Goal: Task Accomplishment & Management: Use online tool/utility

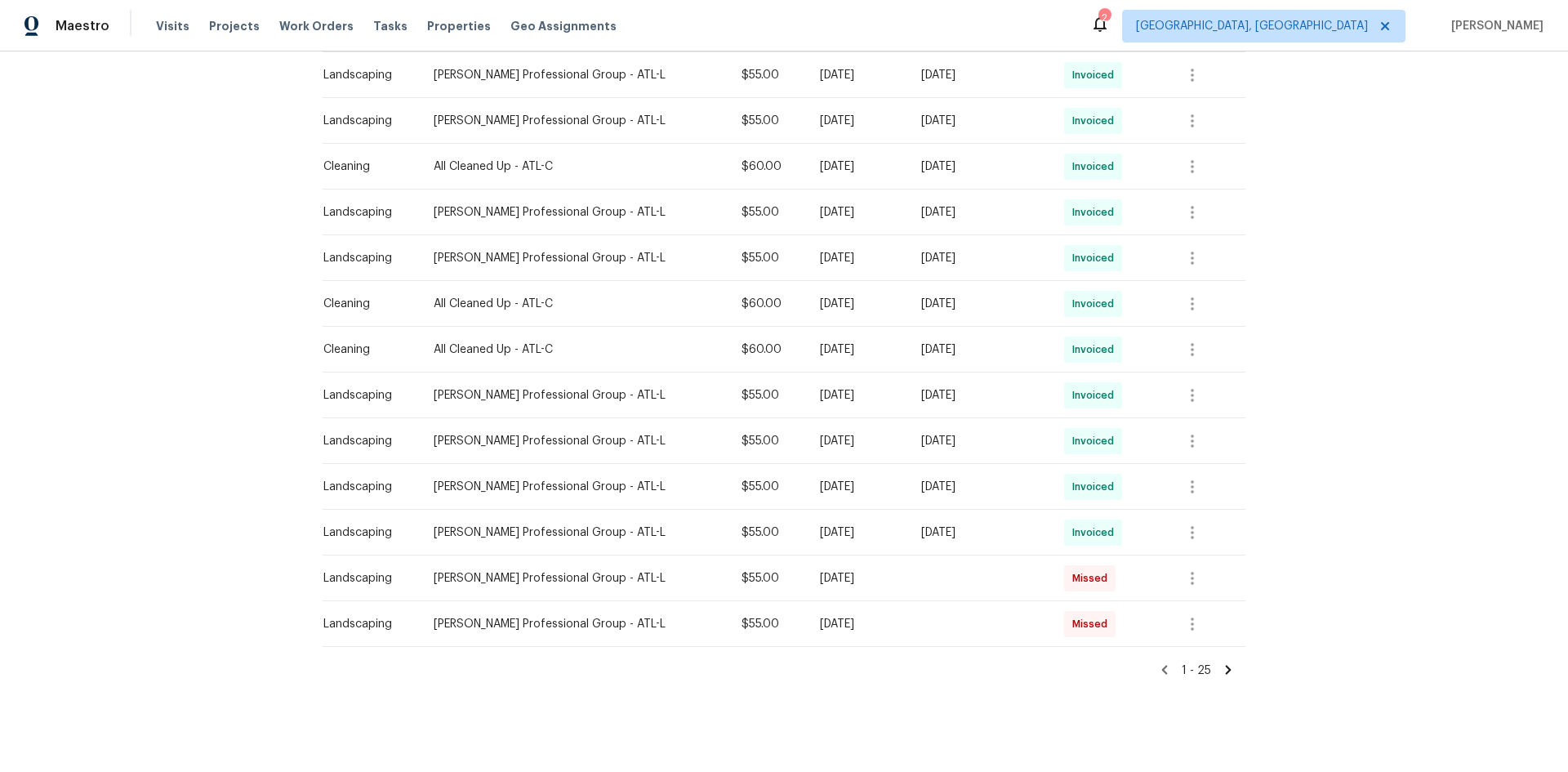
scroll to position [872, 0]
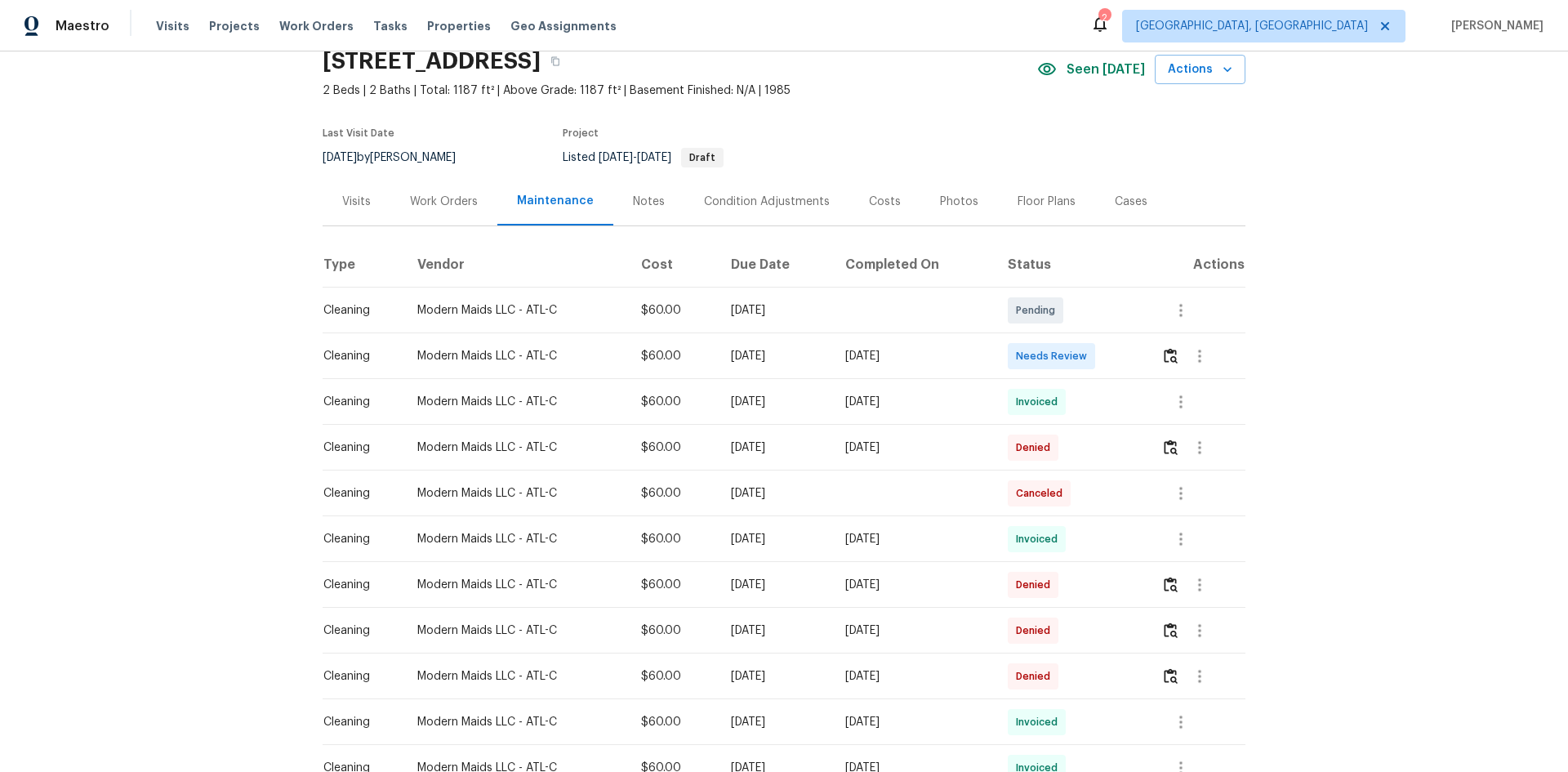
scroll to position [164, 0]
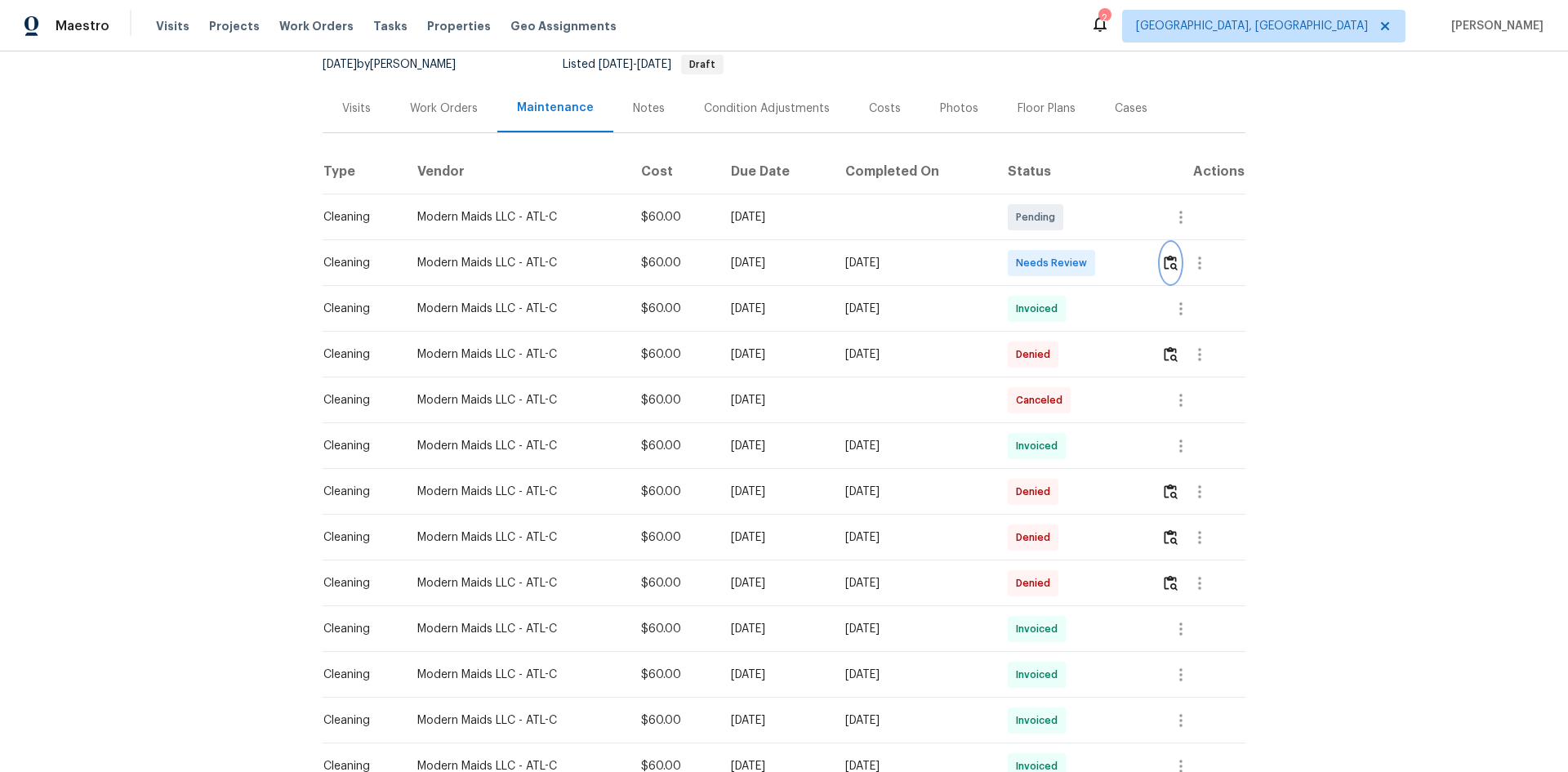
click at [1114, 260] on img "button" at bounding box center [1171, 262] width 14 height 16
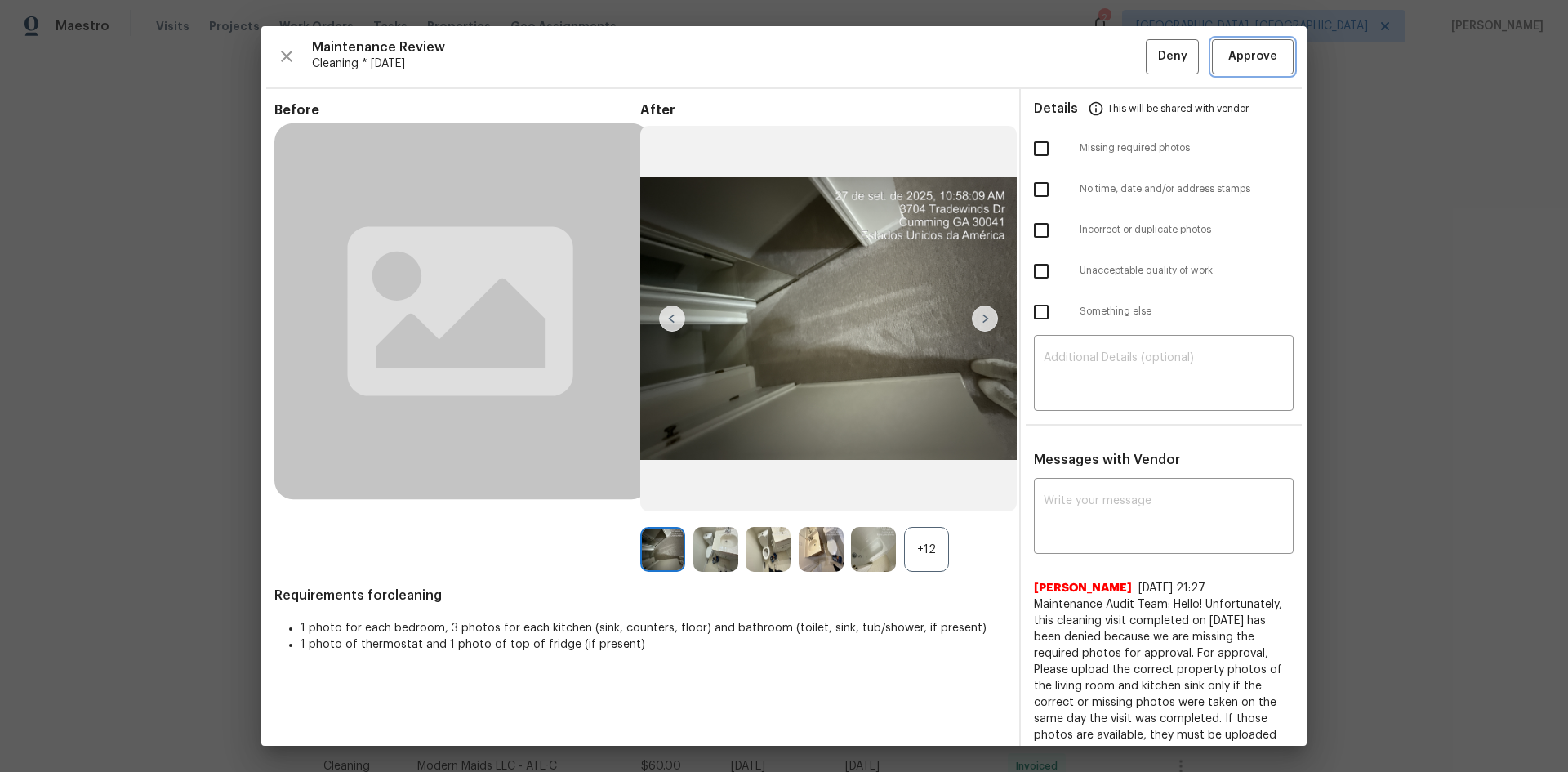
click at [1114, 47] on span "Approve" at bounding box center [1253, 56] width 49 height 21
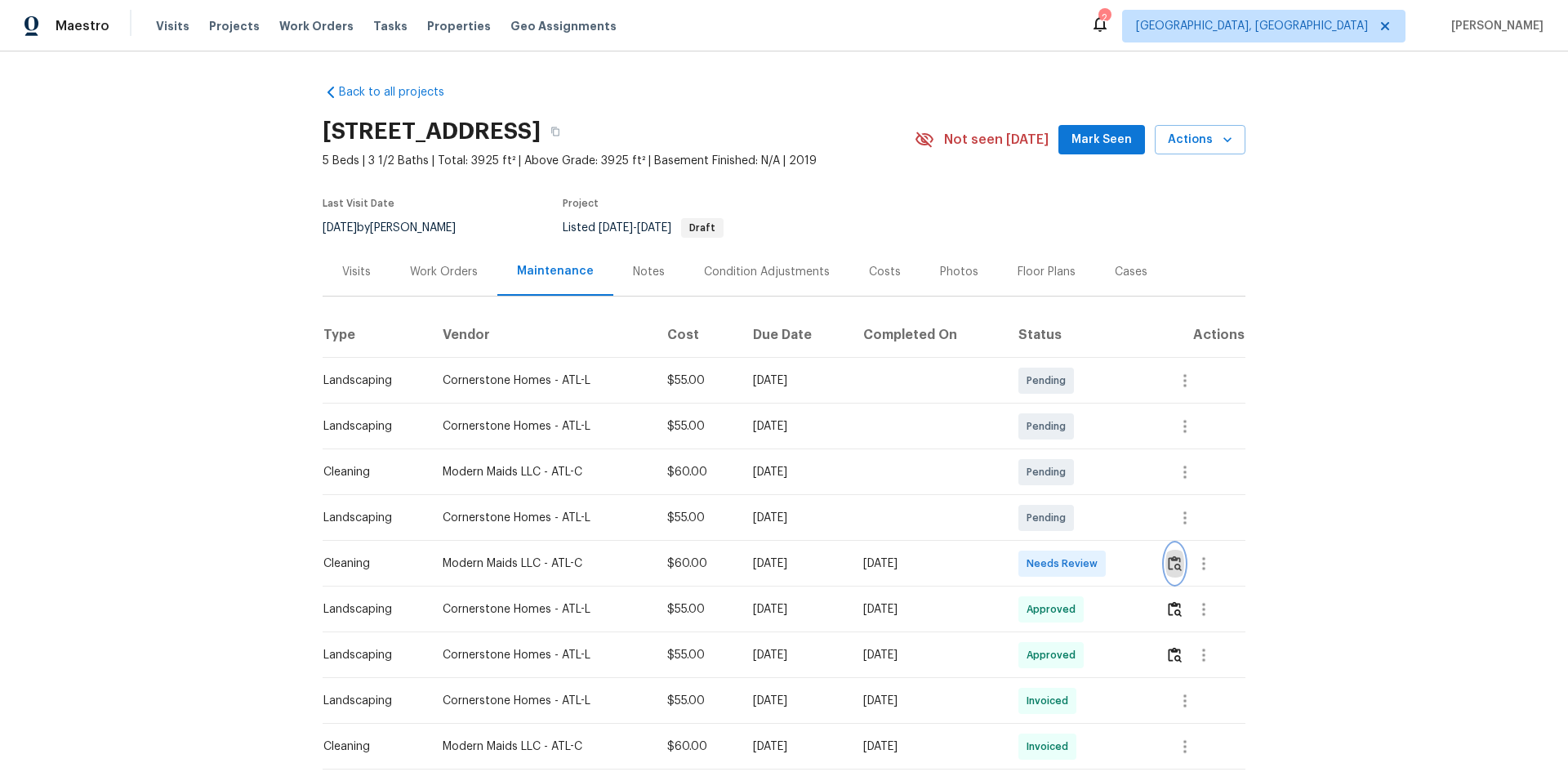
click at [1114, 516] on img "button" at bounding box center [1175, 563] width 14 height 16
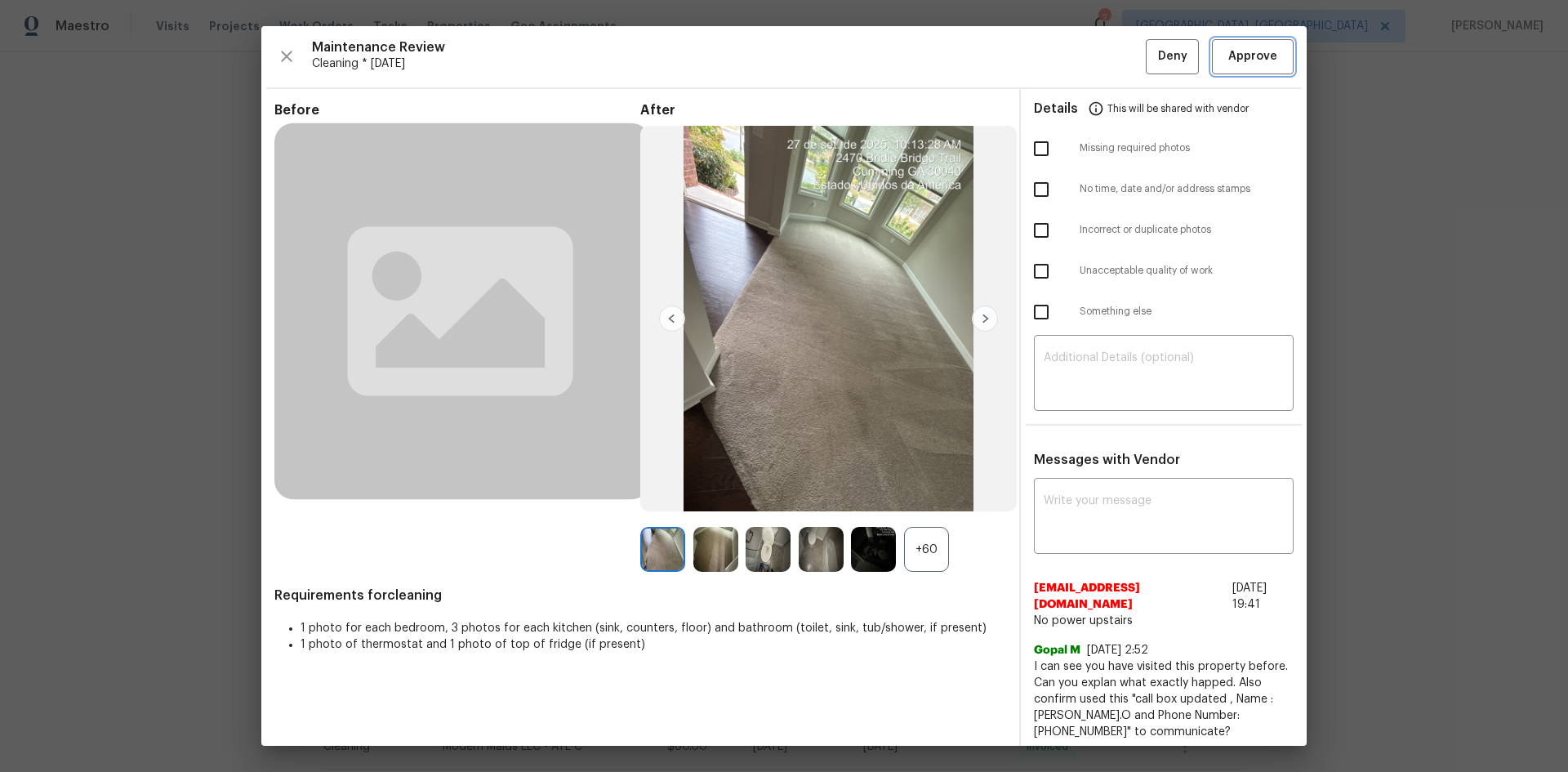
click at [1114, 59] on span "Approve" at bounding box center [1252, 56] width 55 height 21
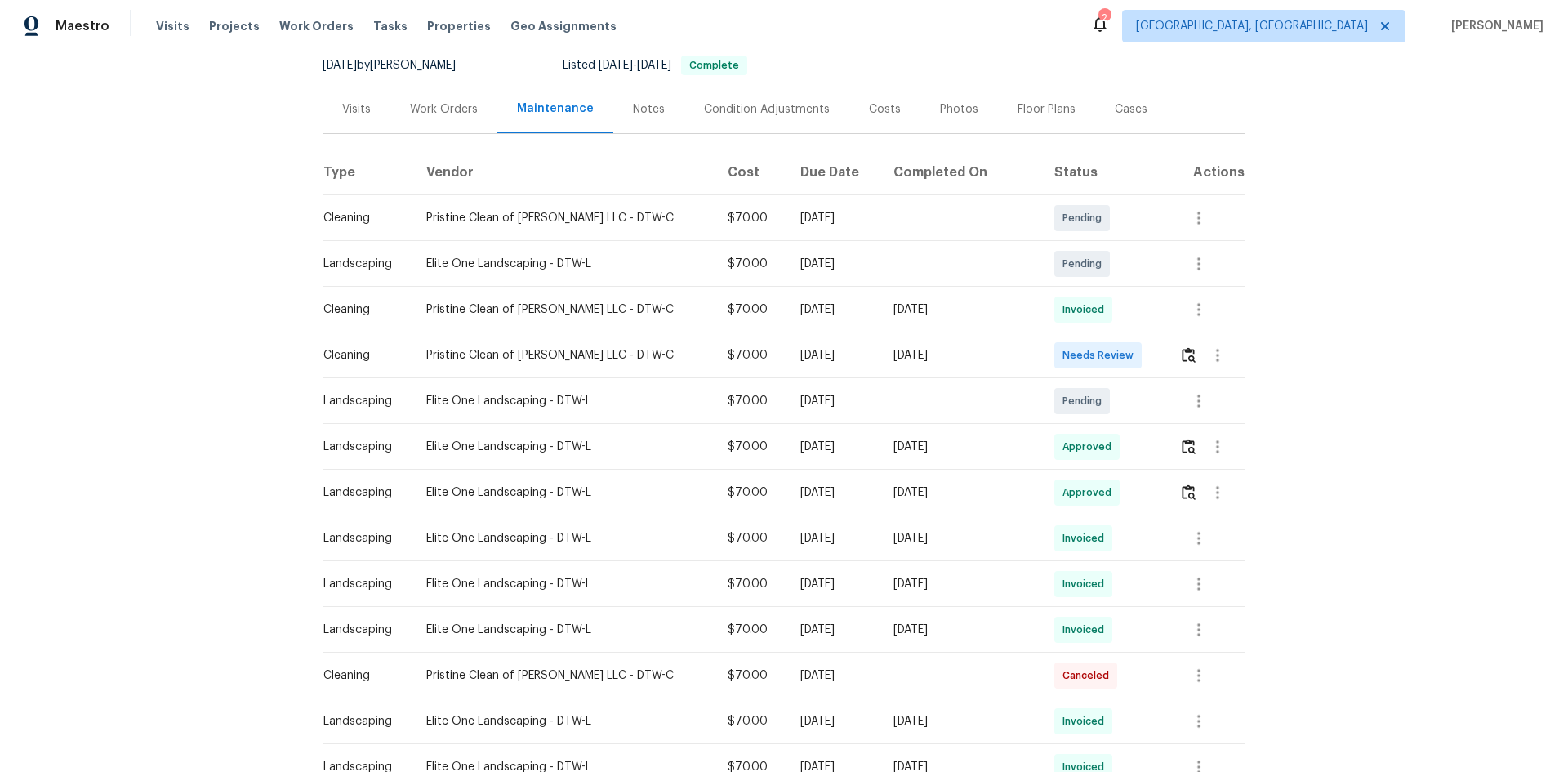
scroll to position [164, 0]
click at [1114, 358] on img "button" at bounding box center [1188, 354] width 14 height 16
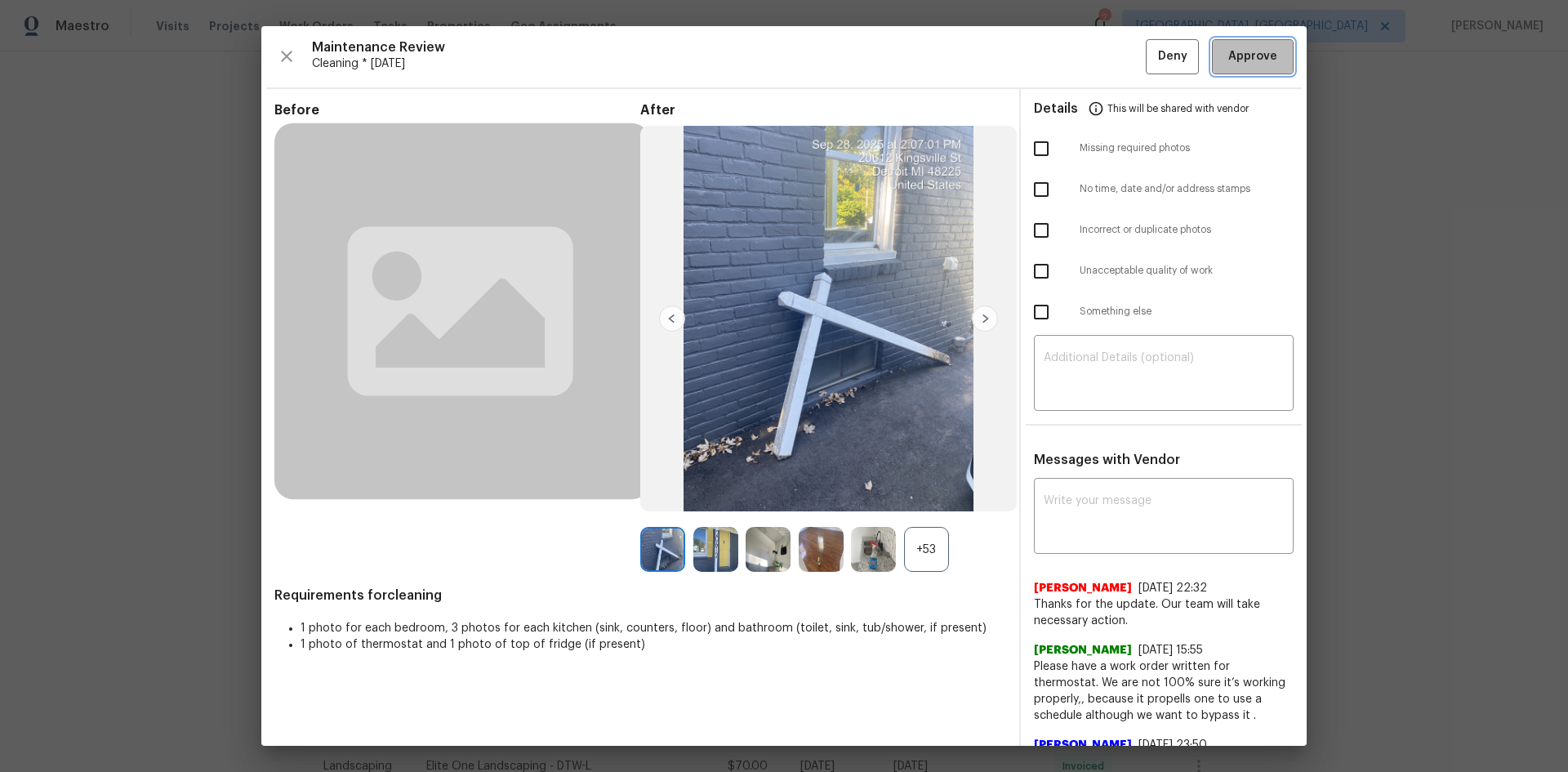
click at [1114, 61] on span "Approve" at bounding box center [1253, 56] width 49 height 21
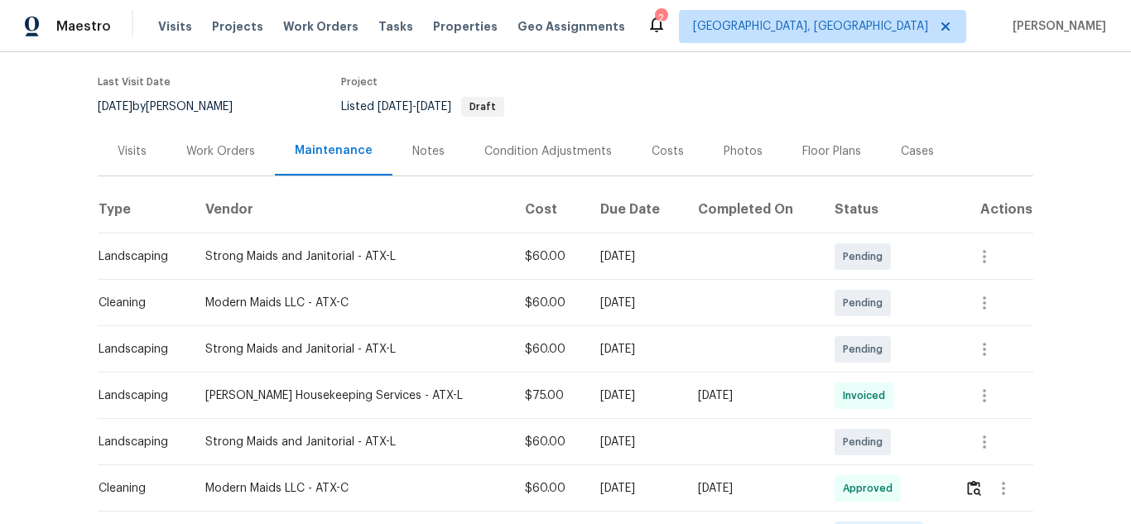
scroll to position [248, 0]
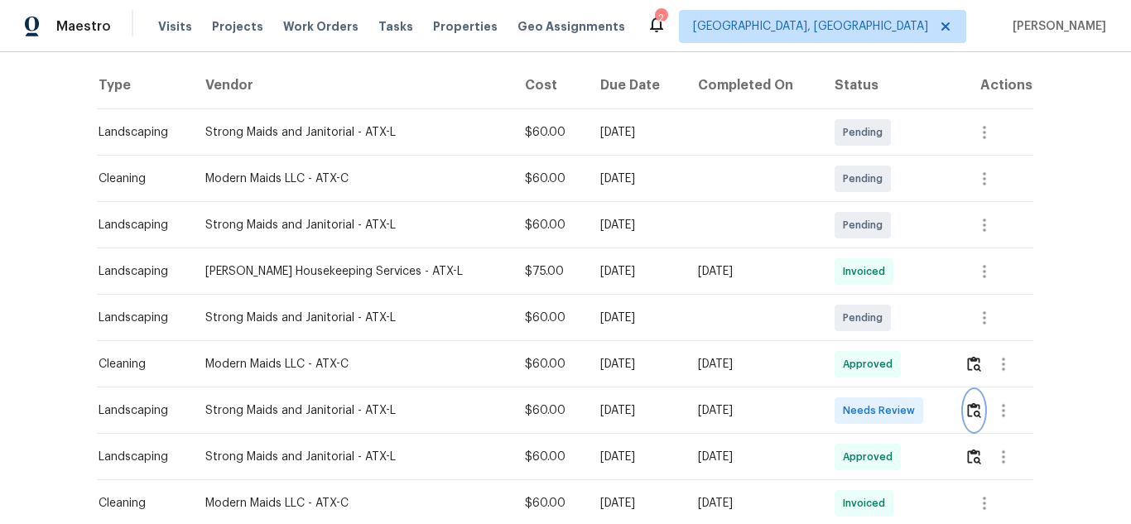
click at [967, 404] on img "button" at bounding box center [974, 411] width 14 height 16
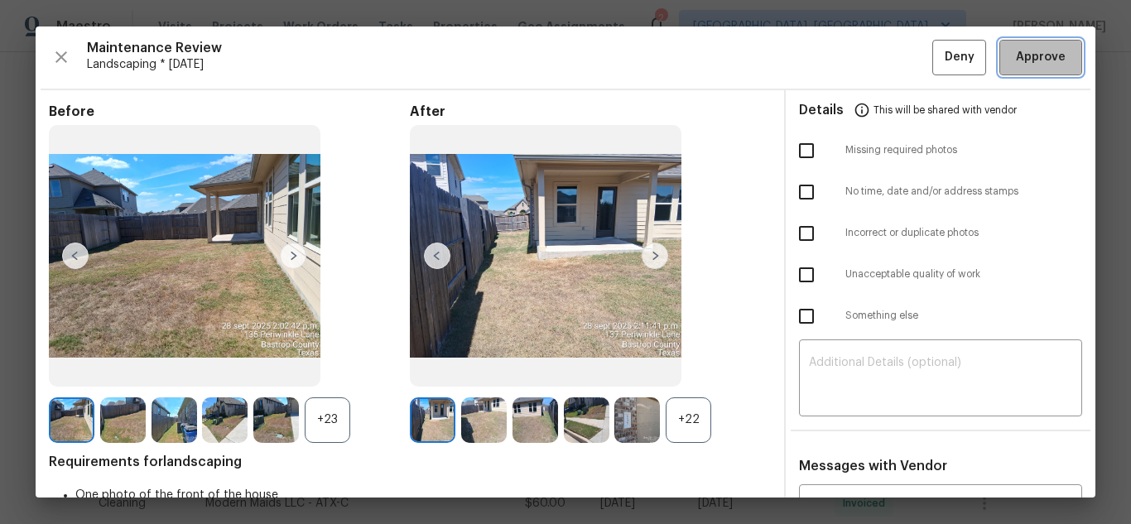
click at [1035, 60] on span "Approve" at bounding box center [1041, 57] width 50 height 21
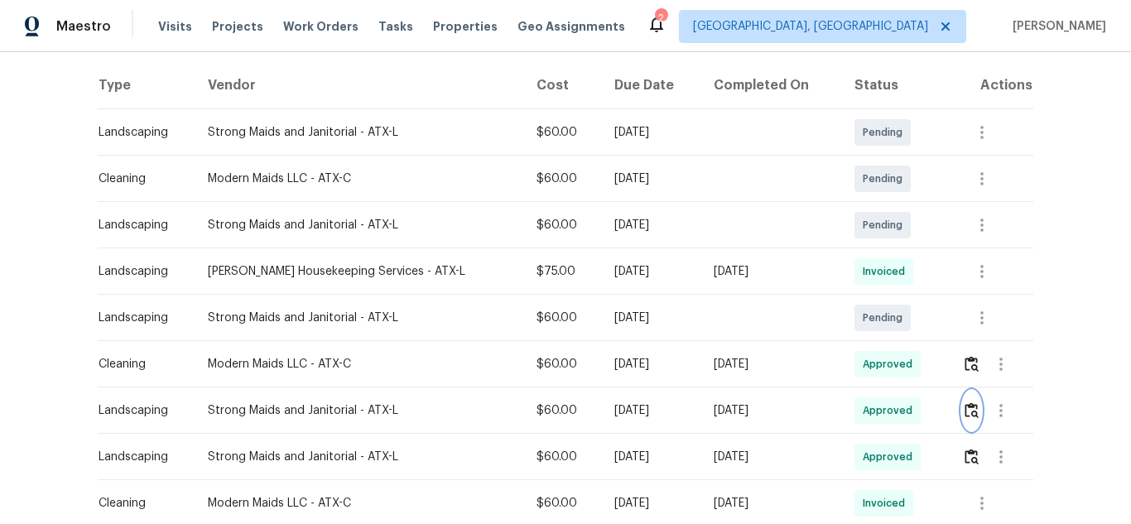
scroll to position [0, 0]
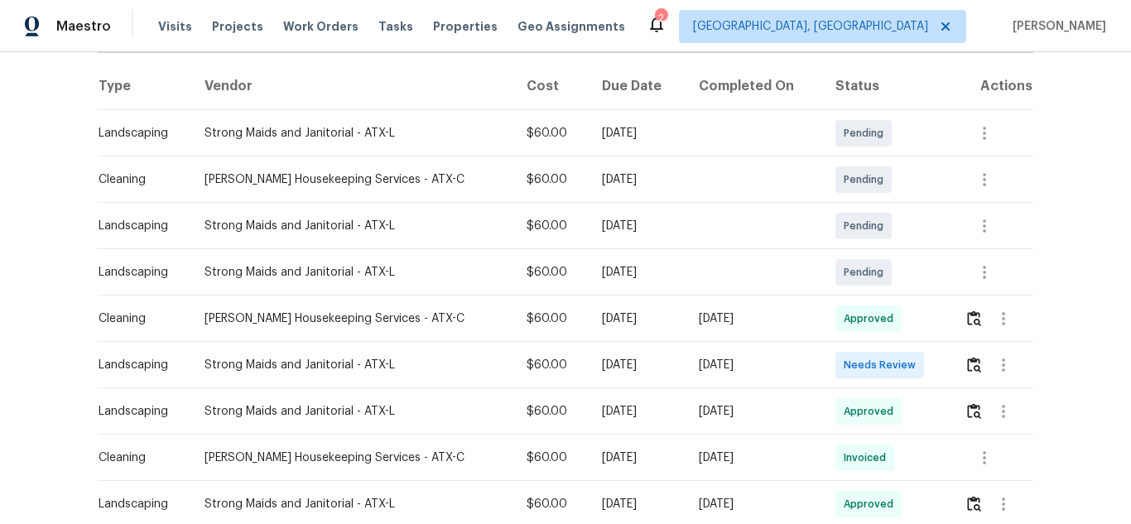
scroll to position [248, 0]
click at [967, 372] on img "button" at bounding box center [974, 364] width 14 height 16
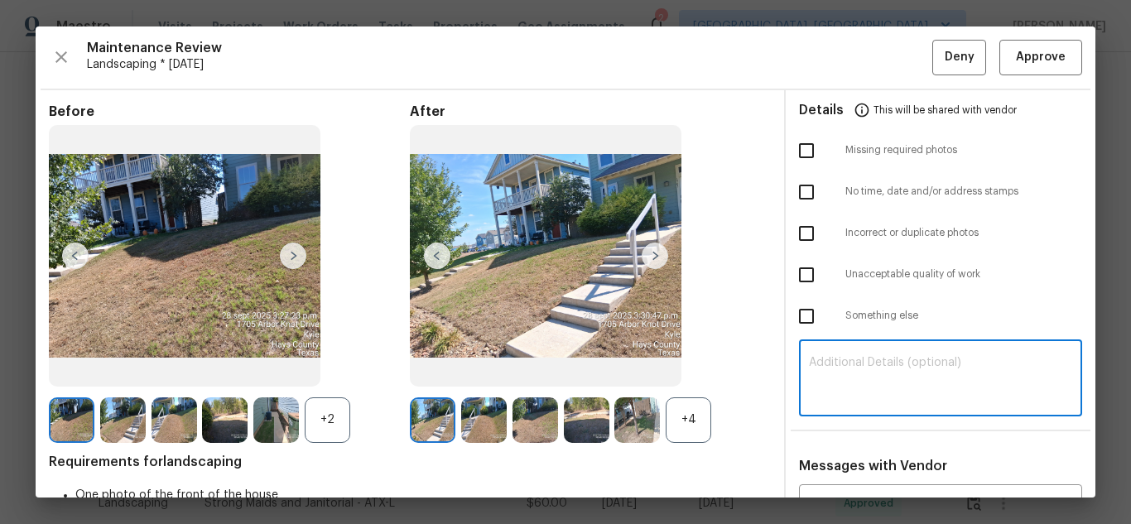
click at [911, 371] on textarea at bounding box center [940, 380] width 263 height 46
paste textarea "Maintenance Audit Team: Hello! Unfortunately, this landscaping visit completed …"
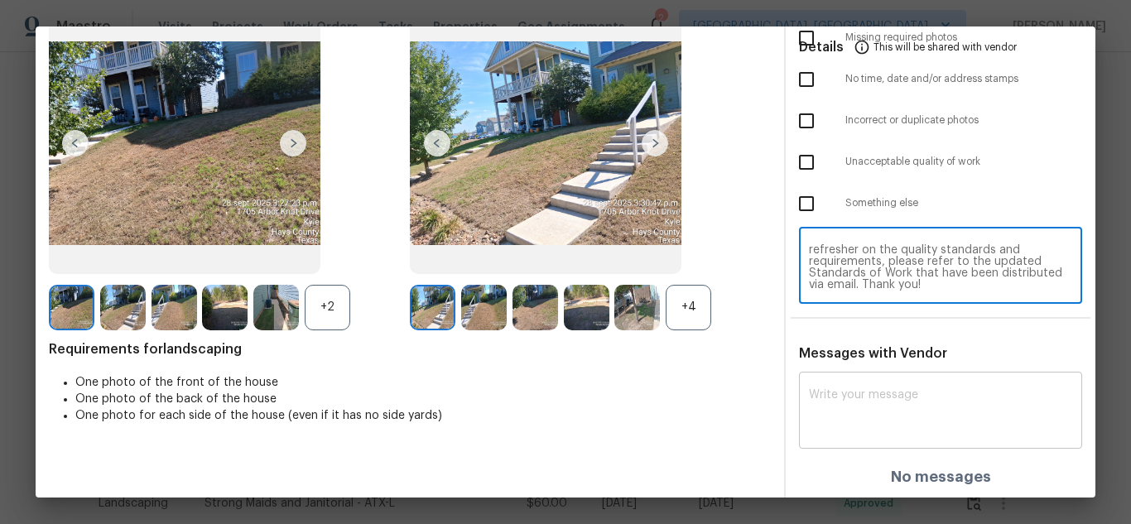
scroll to position [113, 0]
type textarea "Maintenance Audit Team: Hello! Unfortunately, this landscaping visit completed …"
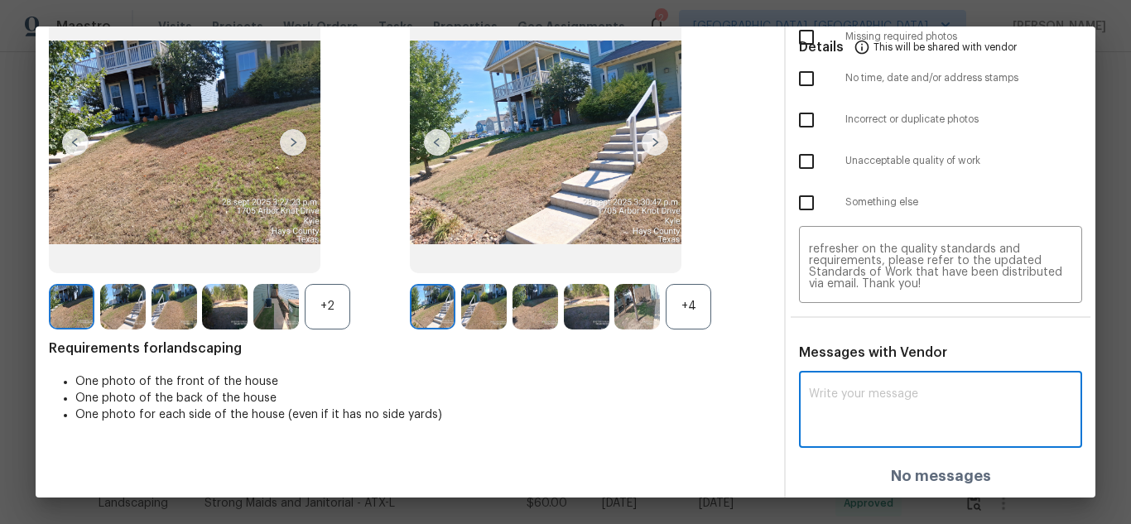
click at [913, 394] on textarea at bounding box center [940, 411] width 263 height 46
paste textarea "Maintenance Audit Team: Hello! Unfortunately, this landscaping visit completed …"
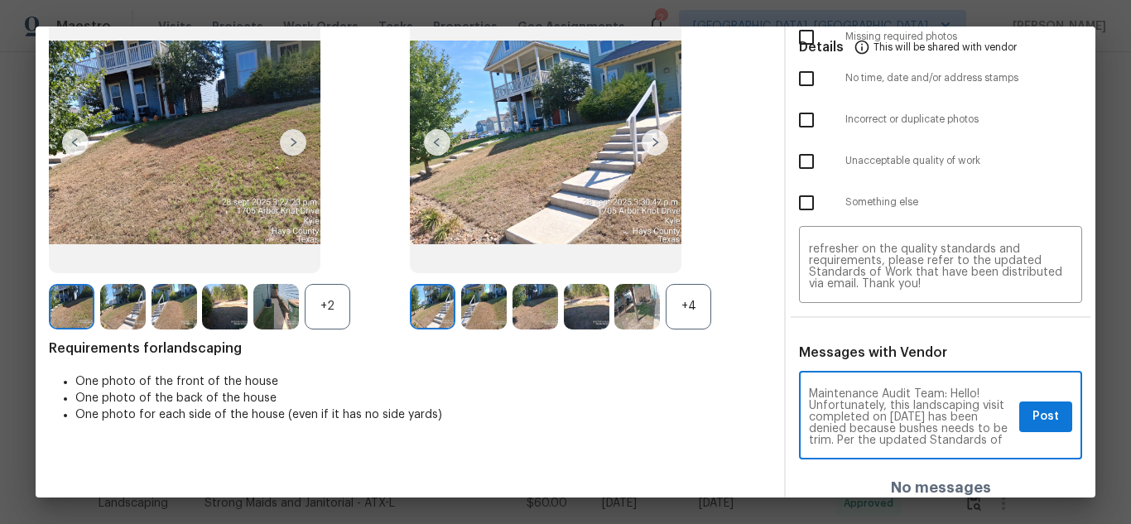
scroll to position [174, 0]
type textarea "Maintenance Audit Team: Hello! Unfortunately, this landscaping visit completed …"
click at [1033, 421] on span "Post" at bounding box center [1046, 417] width 27 height 21
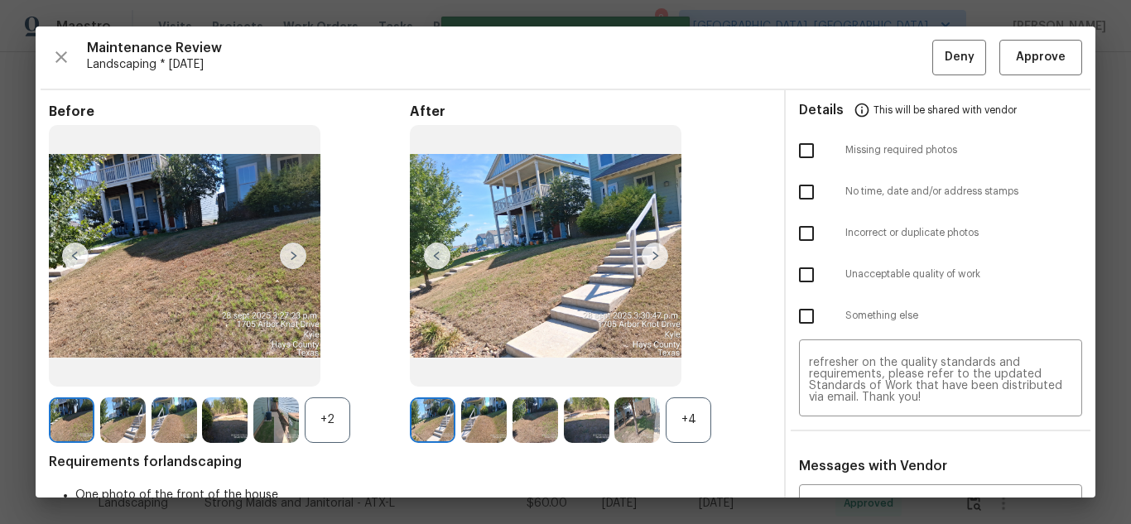
scroll to position [0, 0]
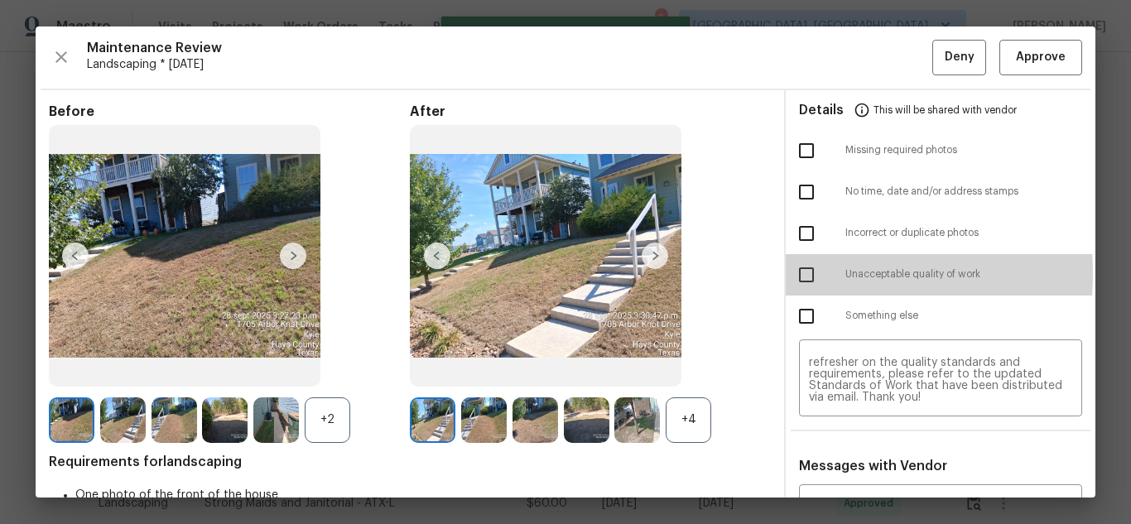
click at [789, 273] on input "checkbox" at bounding box center [806, 275] width 35 height 35
checkbox input "true"
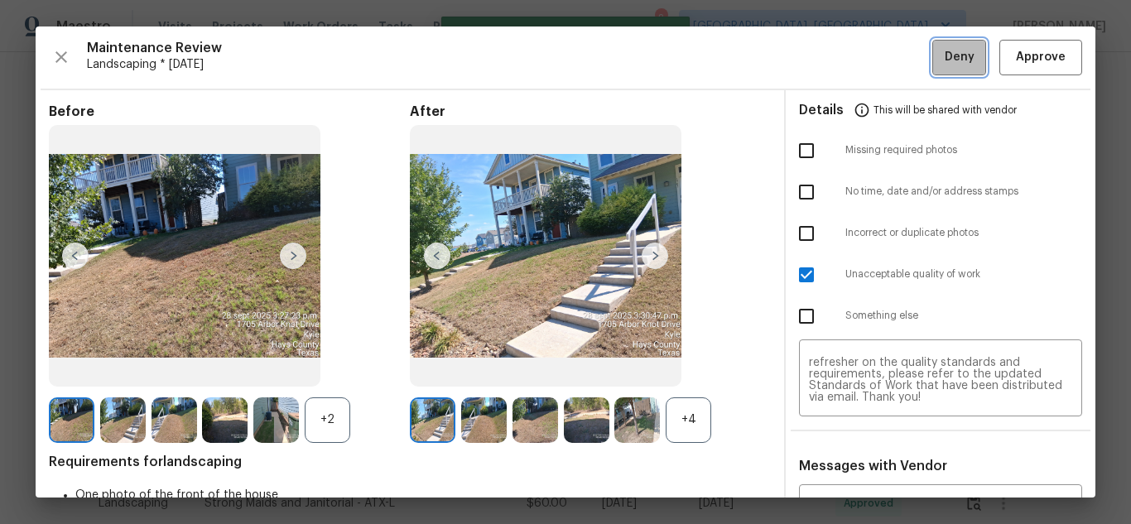
click at [933, 53] on button "Deny" at bounding box center [960, 58] width 54 height 36
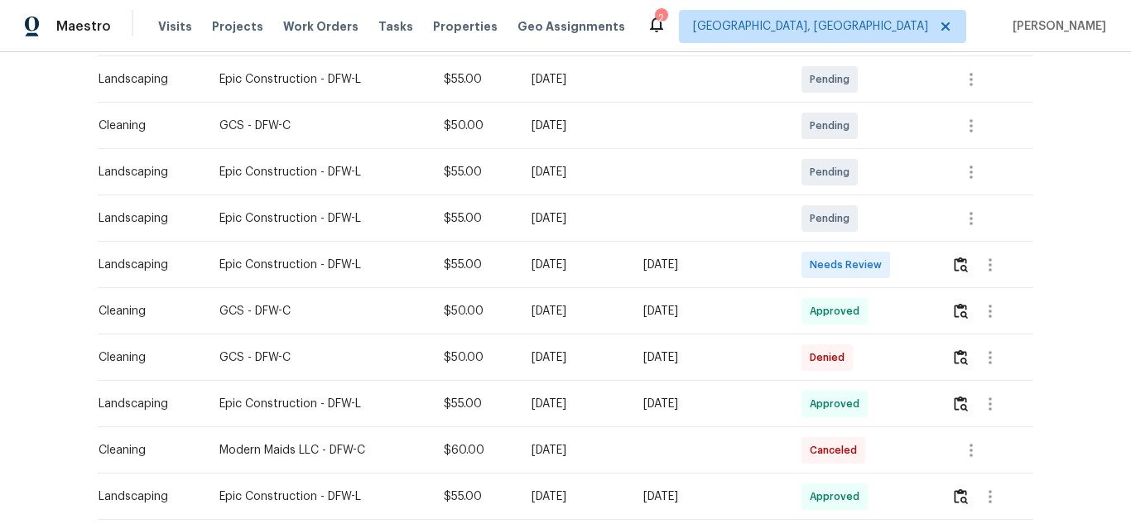
scroll to position [331, 0]
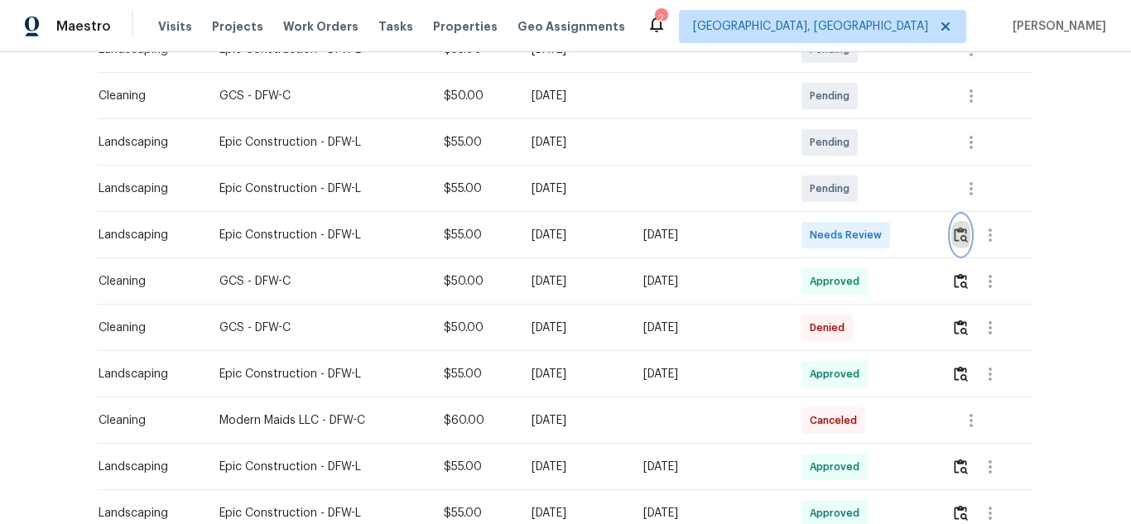
click at [957, 238] on img "button" at bounding box center [961, 235] width 14 height 16
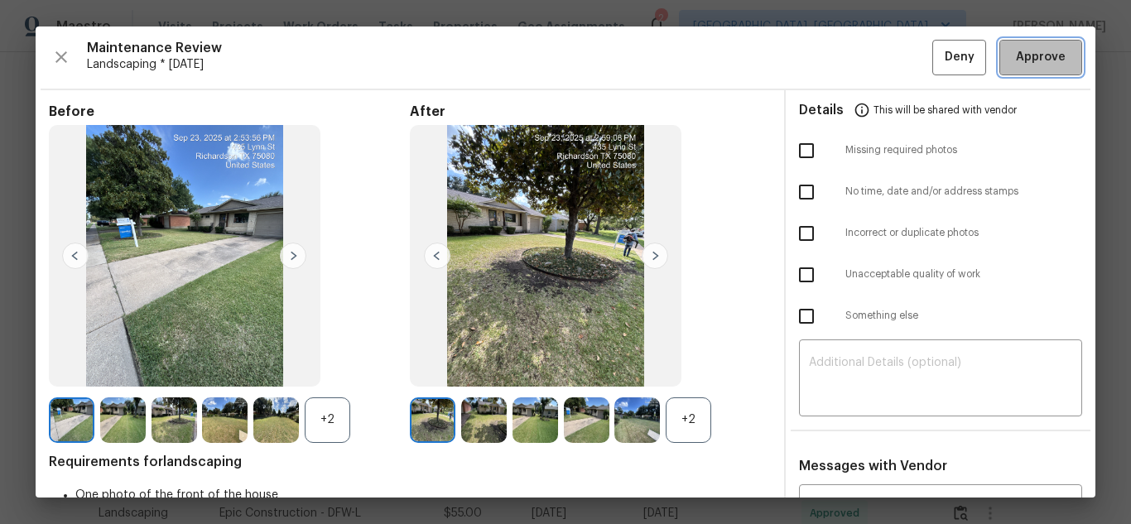
click at [1025, 55] on span "Approve" at bounding box center [1041, 57] width 50 height 21
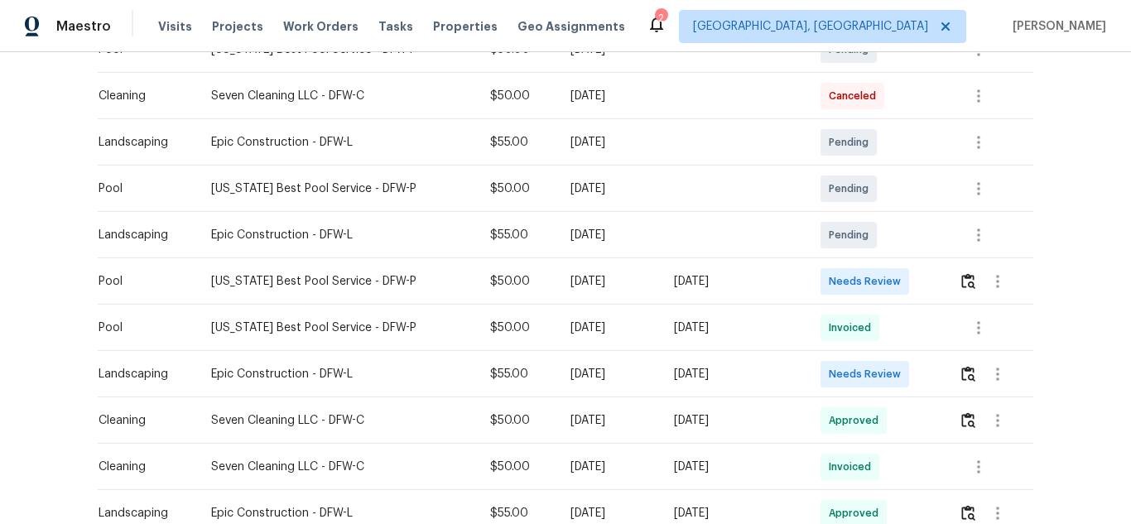
scroll to position [414, 0]
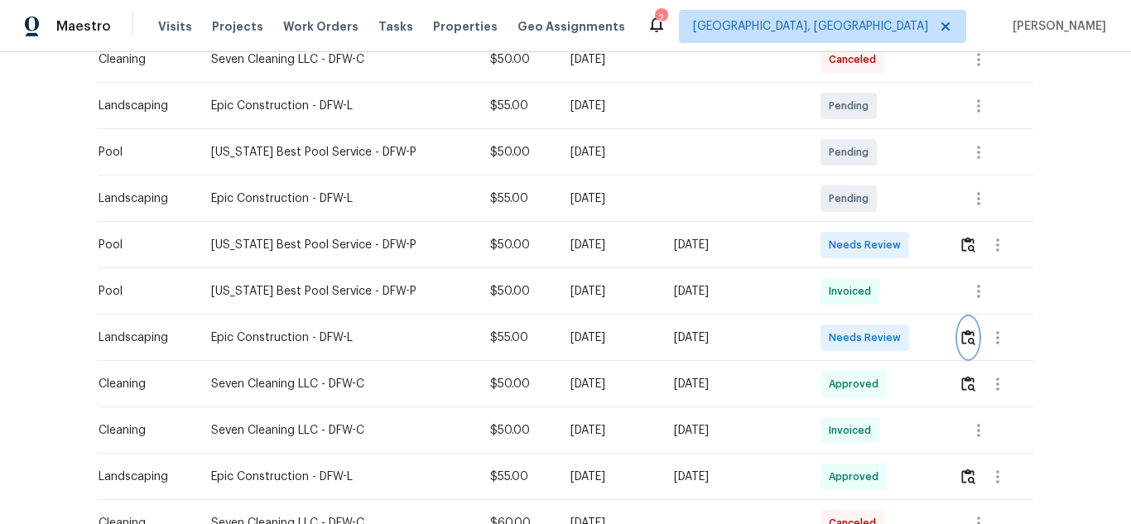
click at [962, 334] on img "button" at bounding box center [969, 338] width 14 height 16
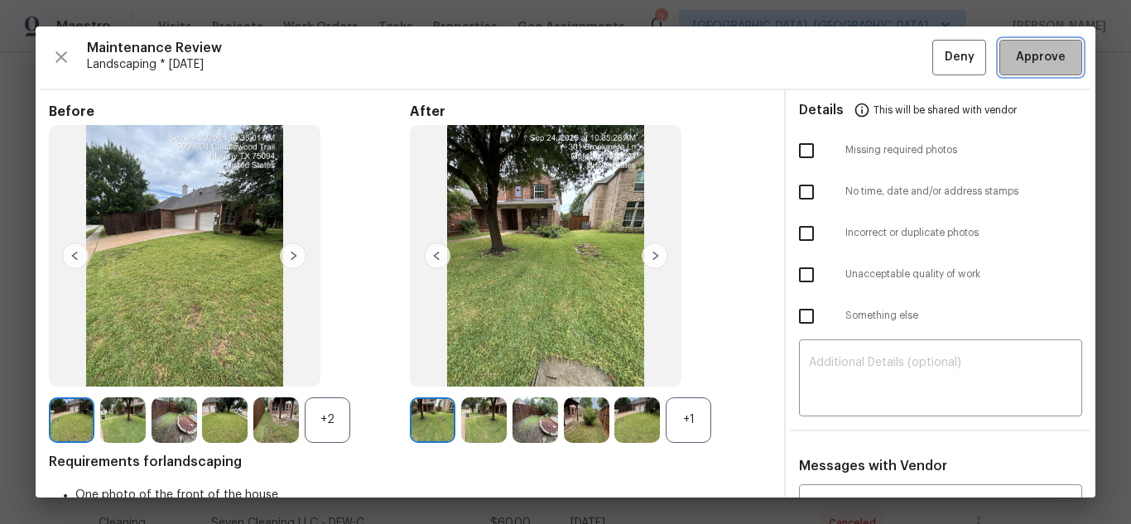
click at [1025, 55] on span "Approve" at bounding box center [1041, 57] width 50 height 21
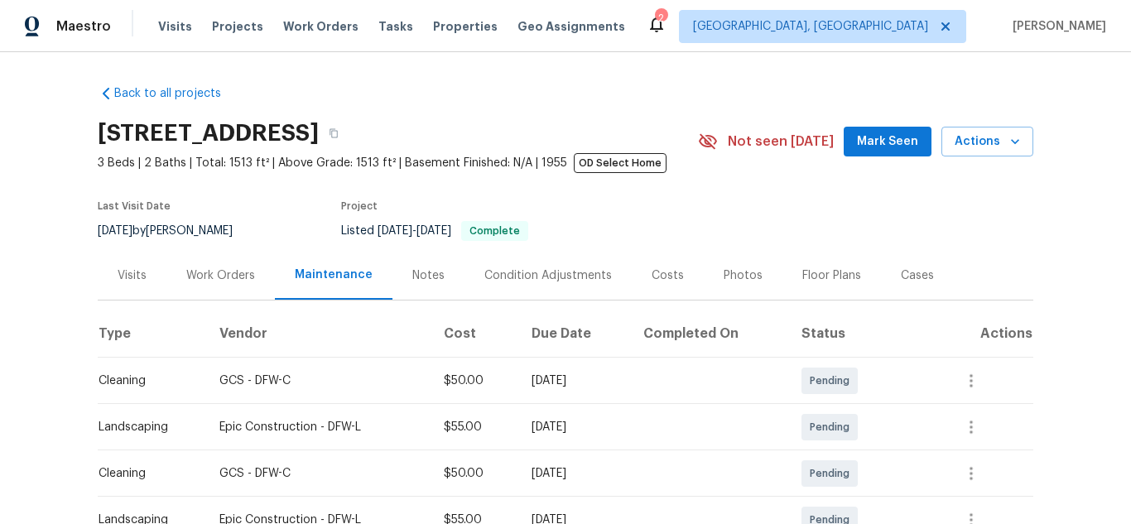
scroll to position [248, 0]
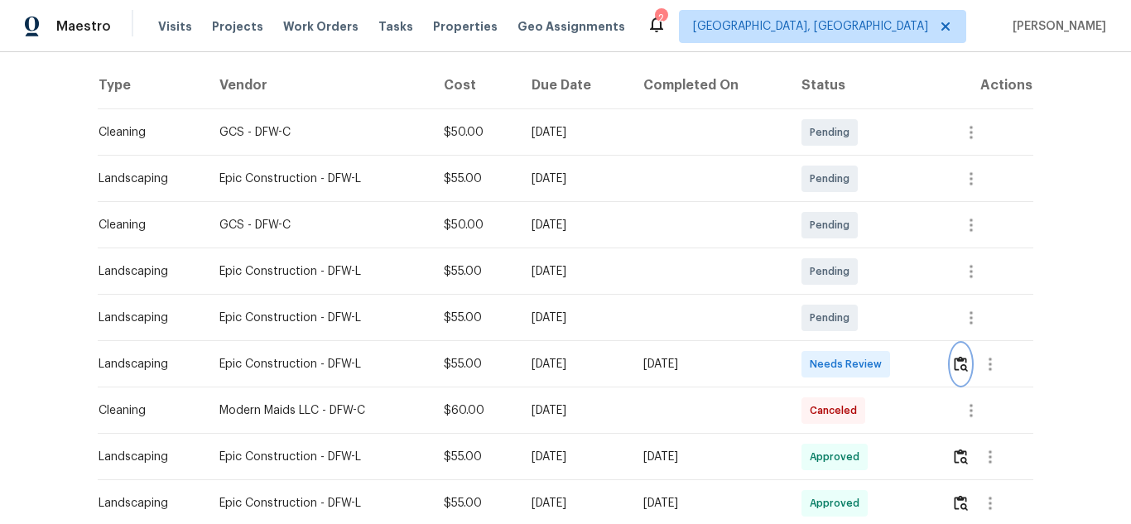
click at [957, 363] on img "button" at bounding box center [961, 364] width 14 height 16
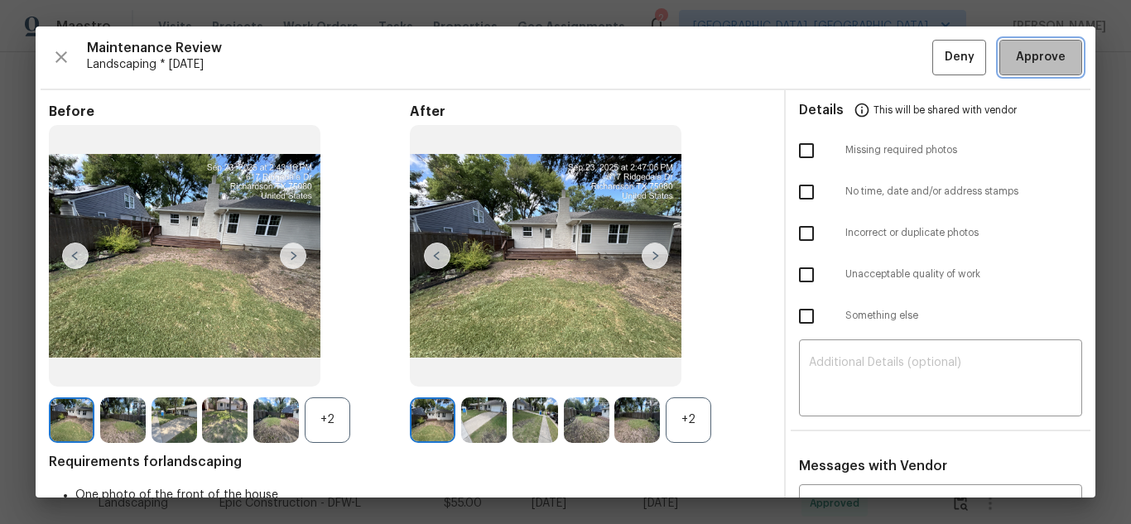
click at [1025, 58] on span "Approve" at bounding box center [1041, 57] width 50 height 21
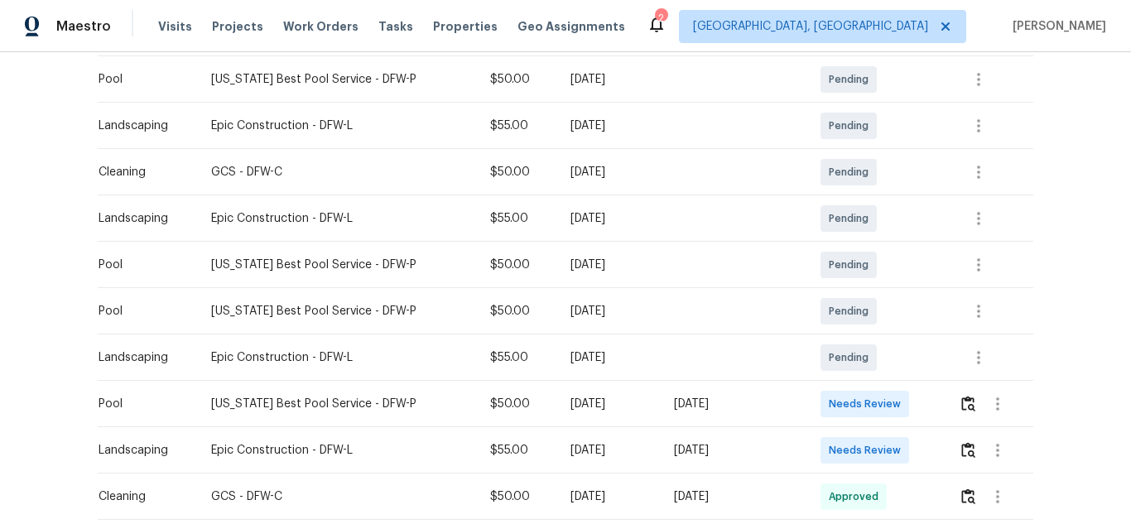
scroll to position [331, 0]
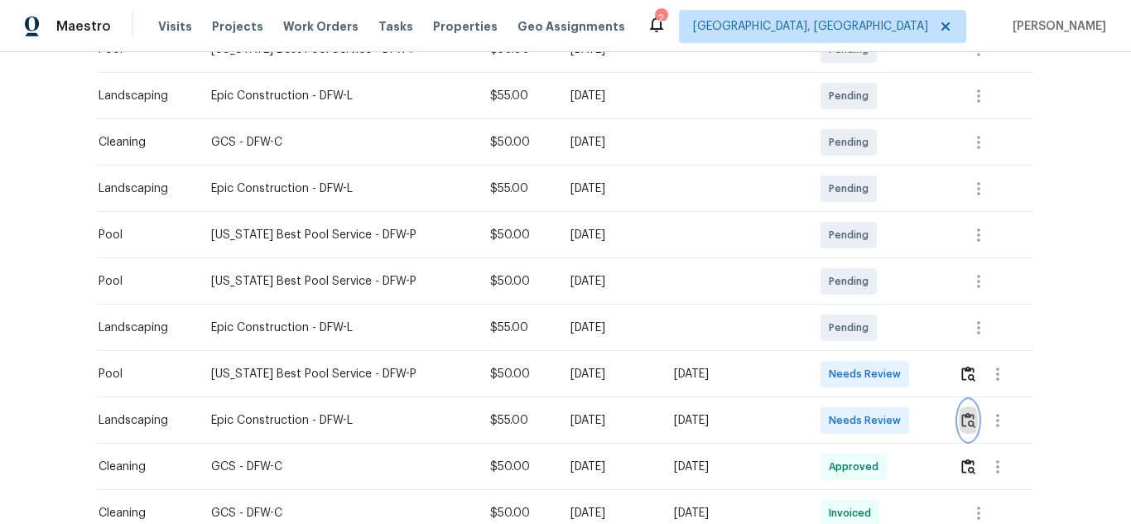
click at [962, 422] on img "button" at bounding box center [969, 420] width 14 height 16
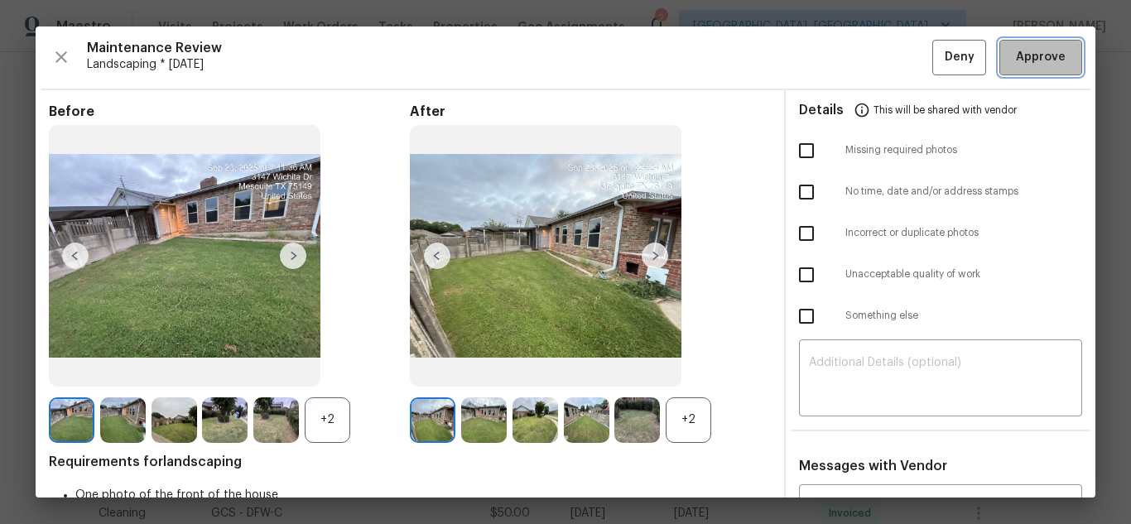
click at [1025, 60] on span "Approve" at bounding box center [1041, 57] width 50 height 21
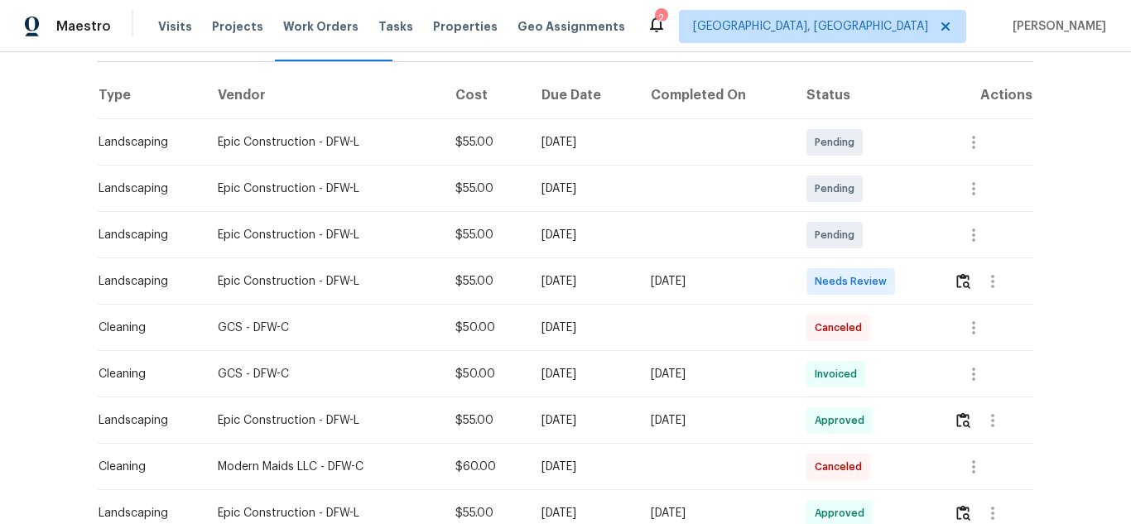
scroll to position [248, 0]
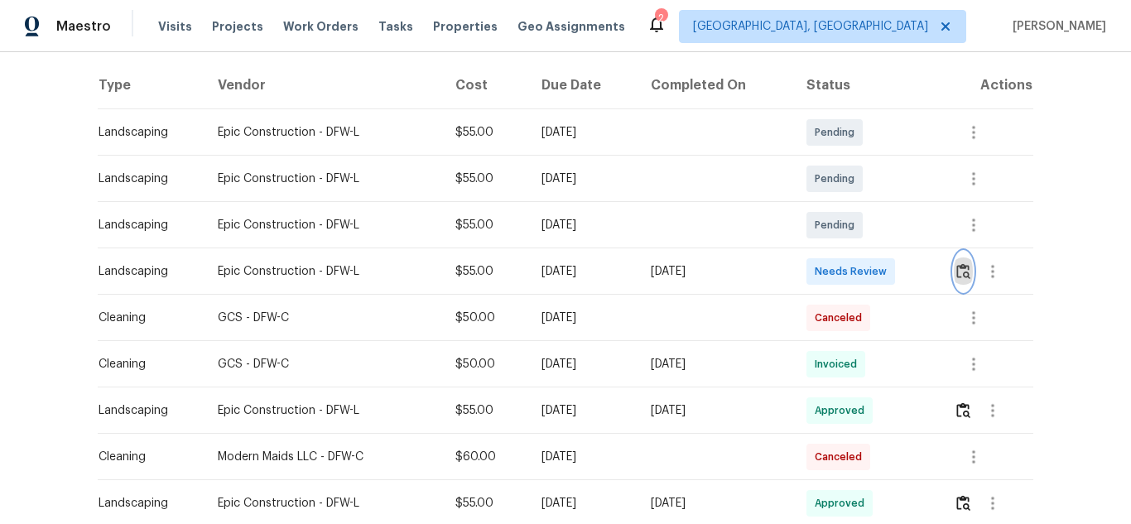
click at [965, 276] on img "button" at bounding box center [964, 271] width 14 height 16
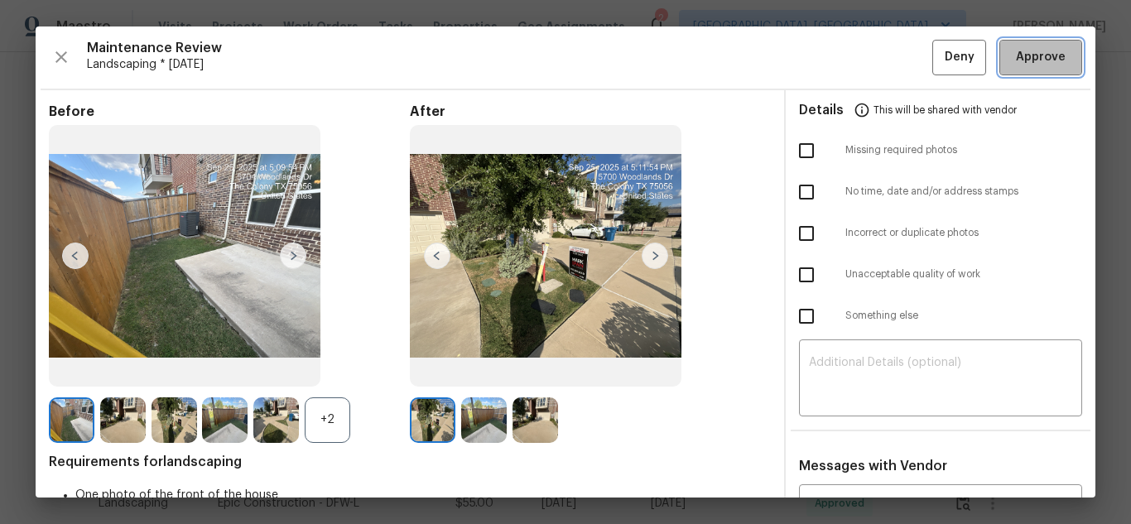
click at [1025, 60] on span "Approve" at bounding box center [1041, 57] width 50 height 21
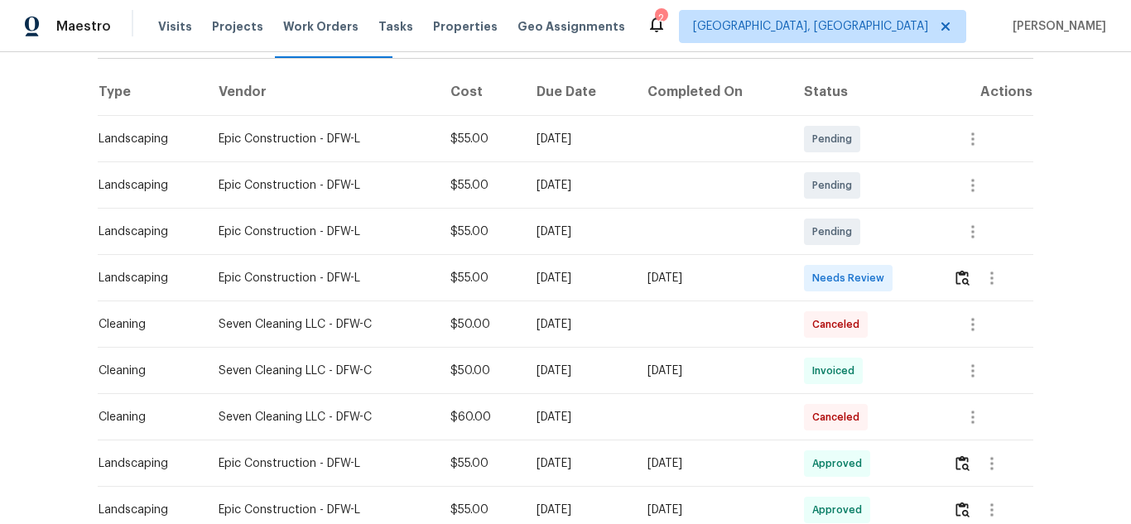
scroll to position [248, 0]
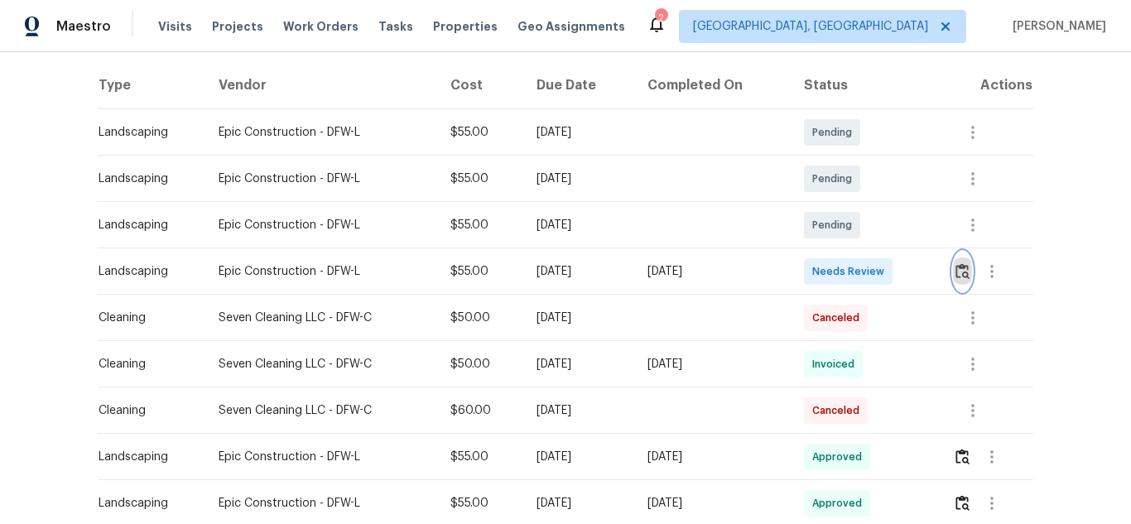
click at [964, 269] on img "button" at bounding box center [963, 271] width 14 height 16
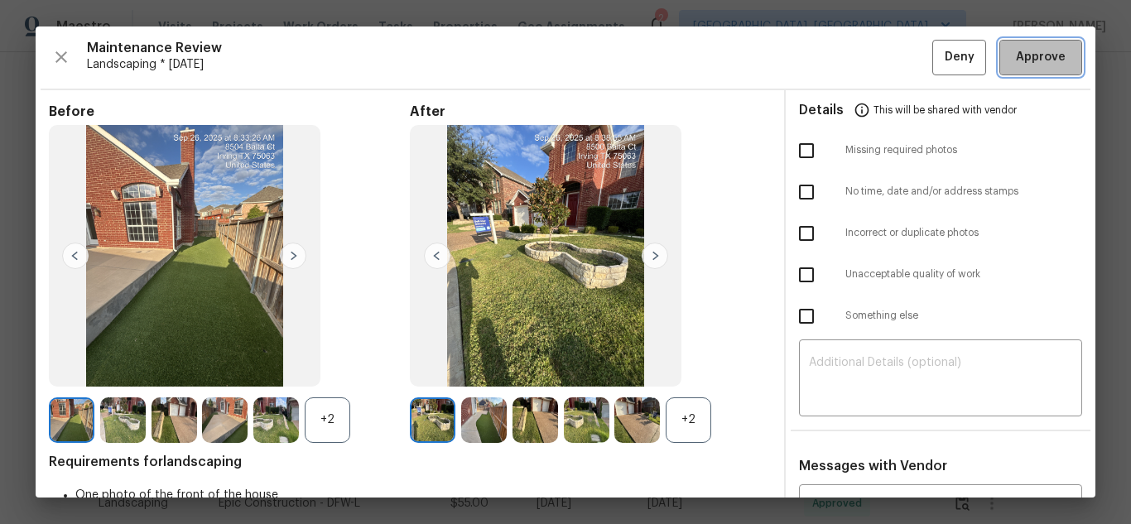
click at [1025, 60] on span "Approve" at bounding box center [1041, 57] width 50 height 21
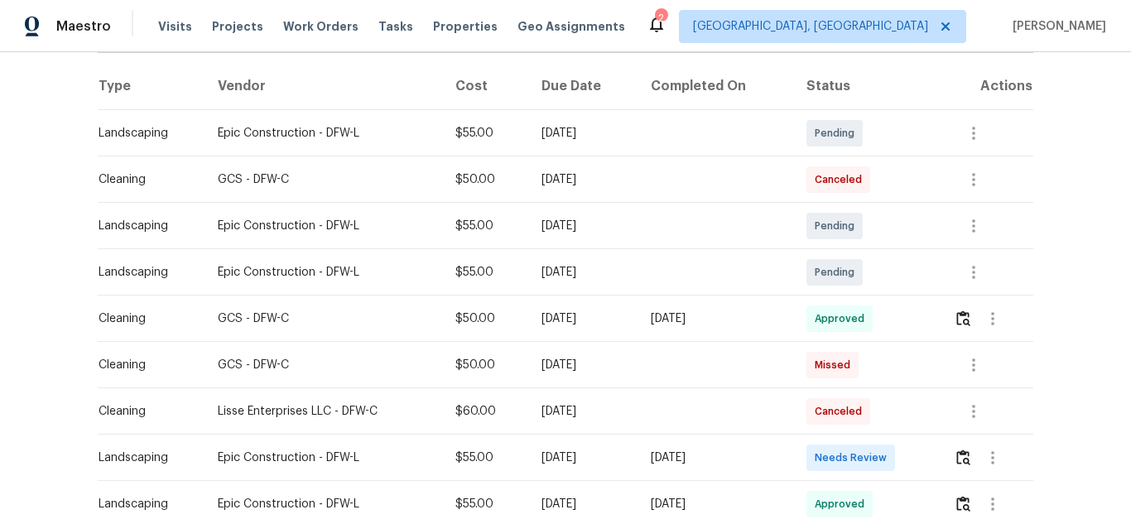
scroll to position [248, 0]
click at [959, 463] on img "button" at bounding box center [964, 457] width 14 height 16
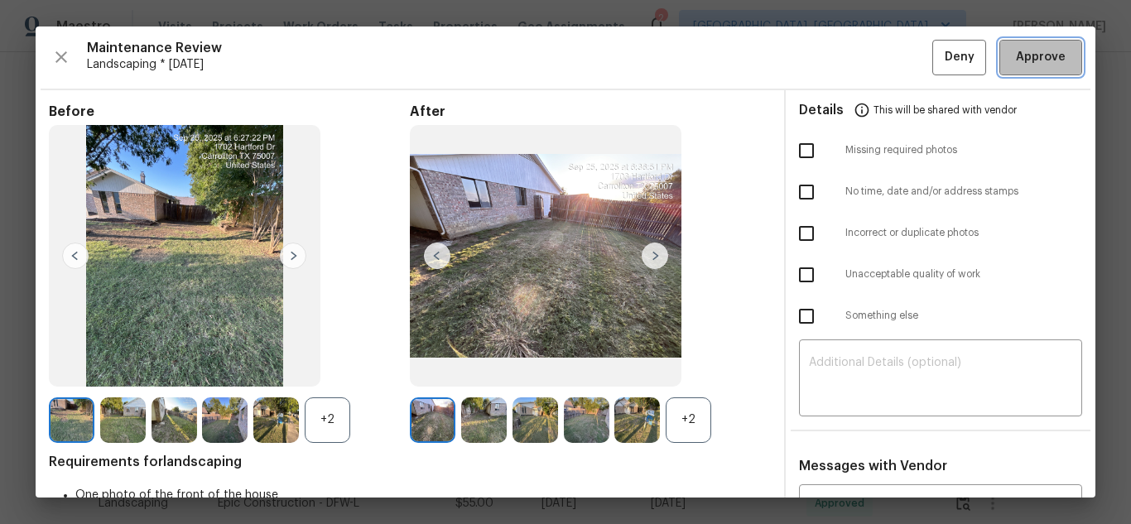
click at [1025, 60] on span "Approve" at bounding box center [1041, 57] width 50 height 21
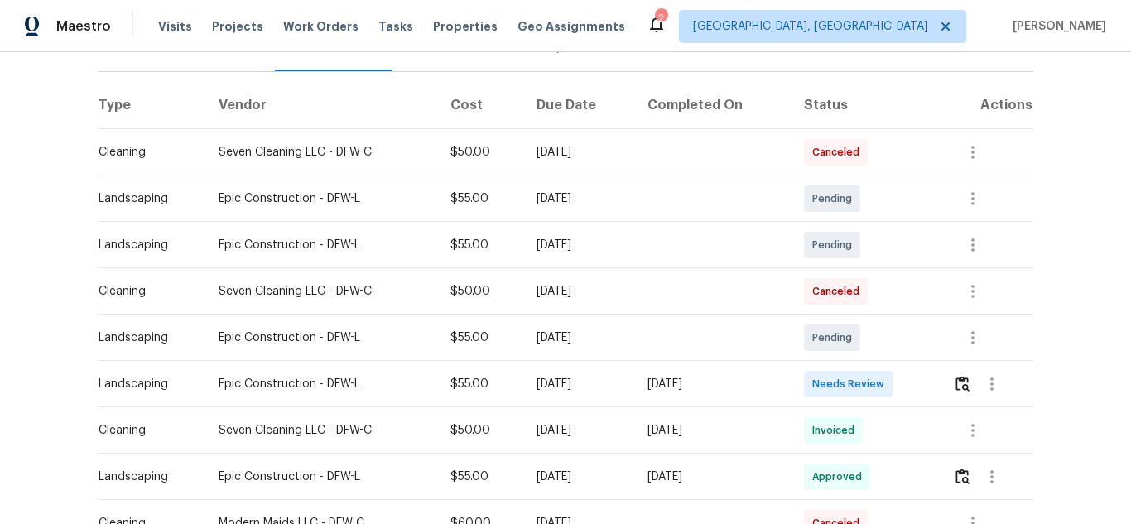
scroll to position [248, 0]
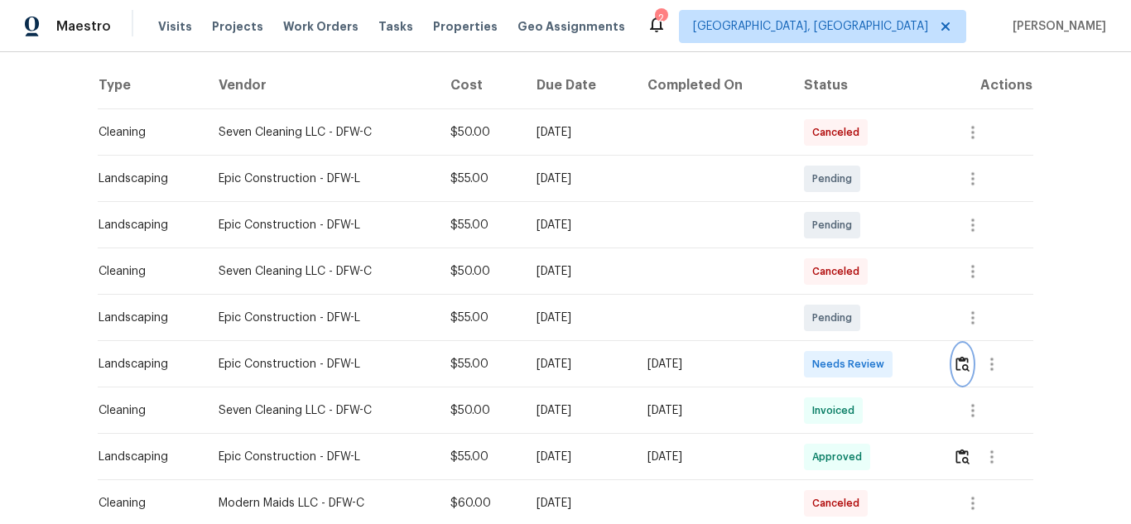
click at [958, 355] on button "button" at bounding box center [962, 365] width 19 height 40
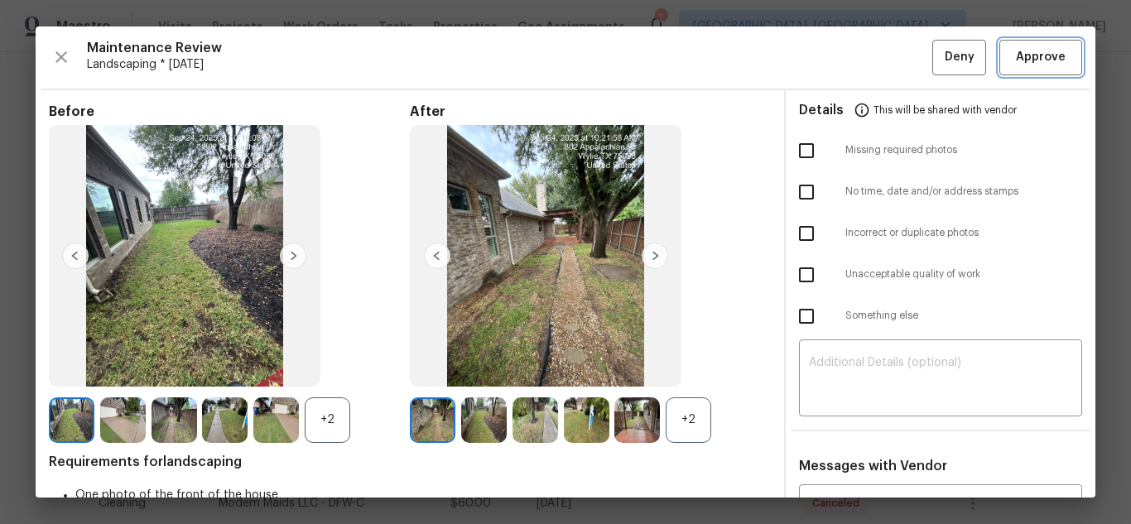
click at [1025, 60] on span "Approve" at bounding box center [1041, 57] width 50 height 21
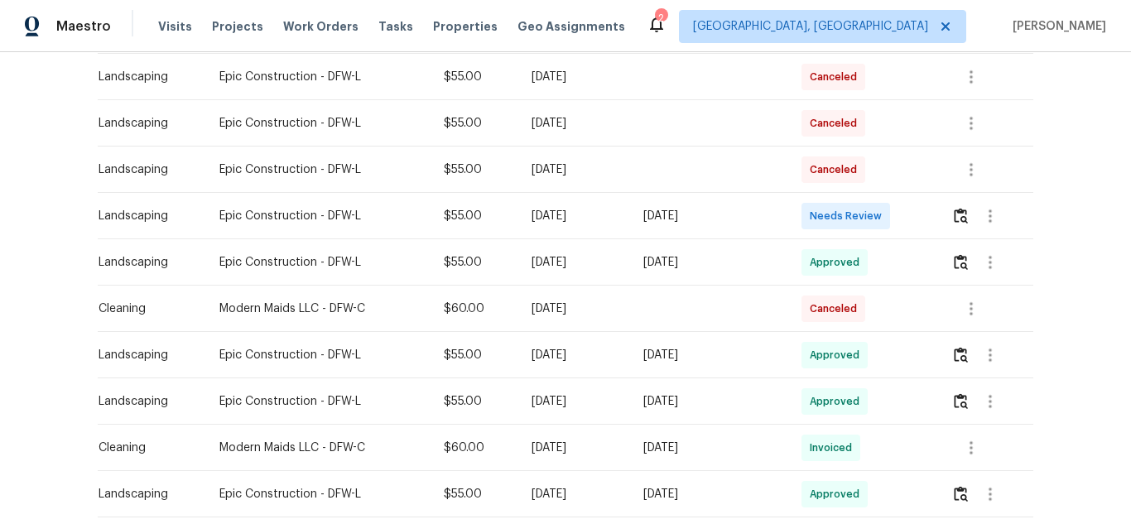
scroll to position [331, 0]
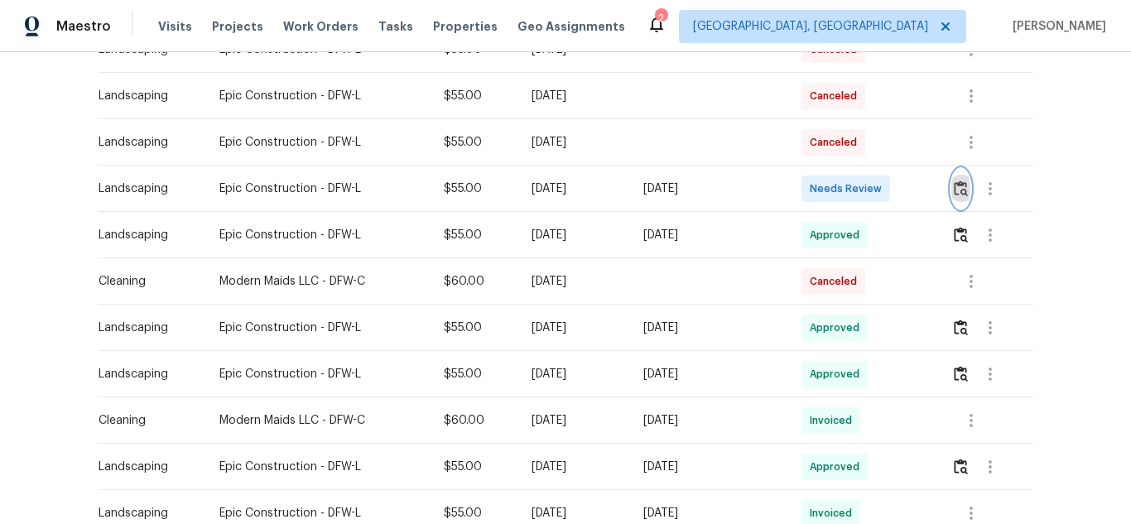
click at [962, 181] on img "button" at bounding box center [961, 189] width 14 height 16
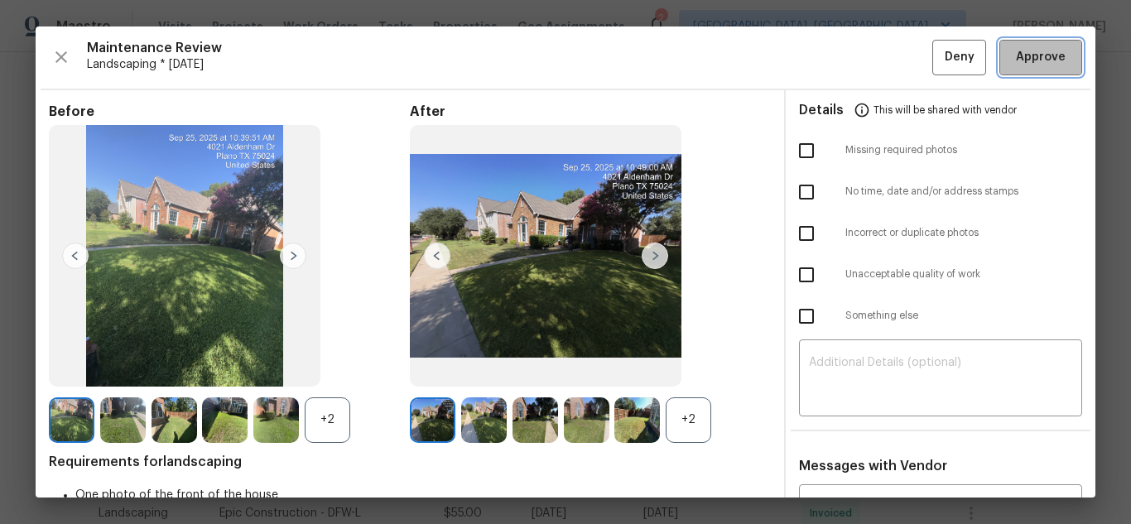
click at [1025, 60] on span "Approve" at bounding box center [1041, 57] width 50 height 21
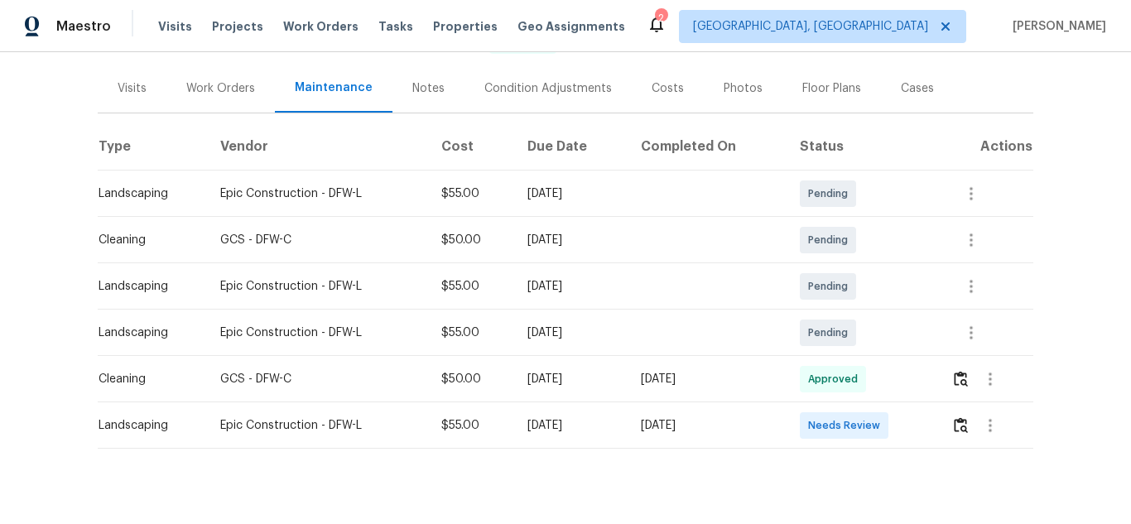
scroll to position [224, 0]
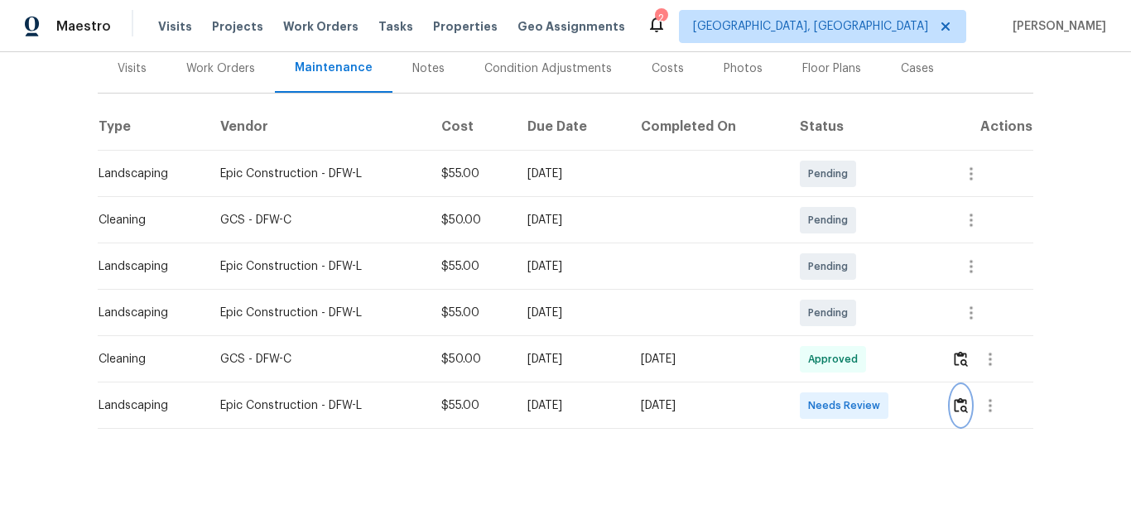
click at [952, 390] on button "button" at bounding box center [961, 406] width 19 height 40
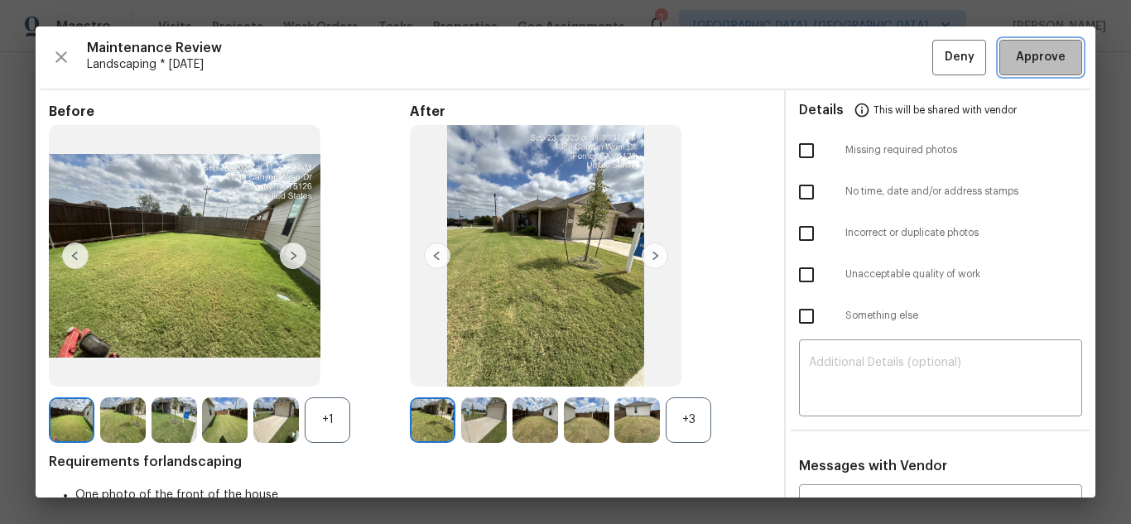
click at [1025, 60] on span "Approve" at bounding box center [1041, 57] width 50 height 21
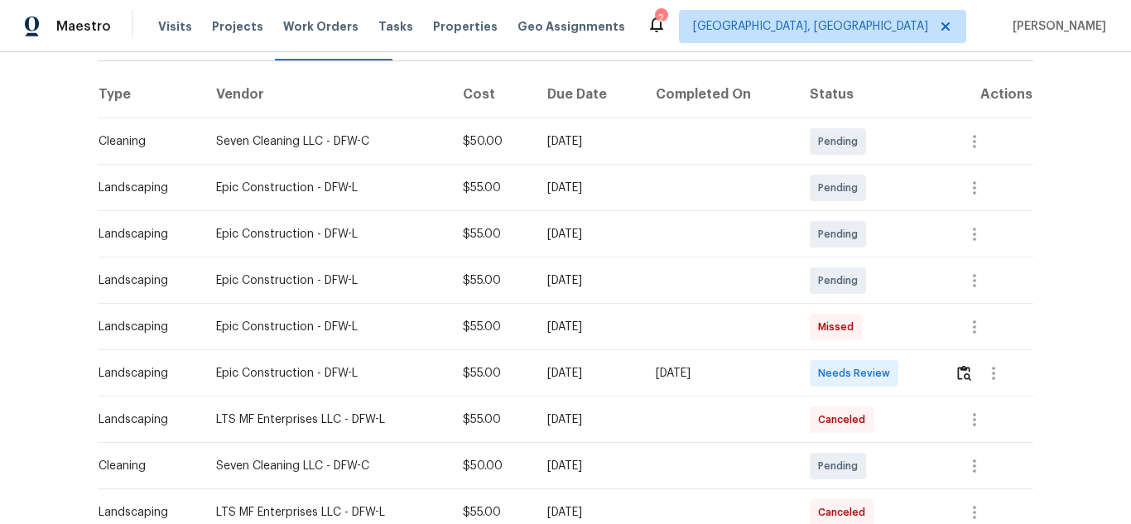
scroll to position [248, 0]
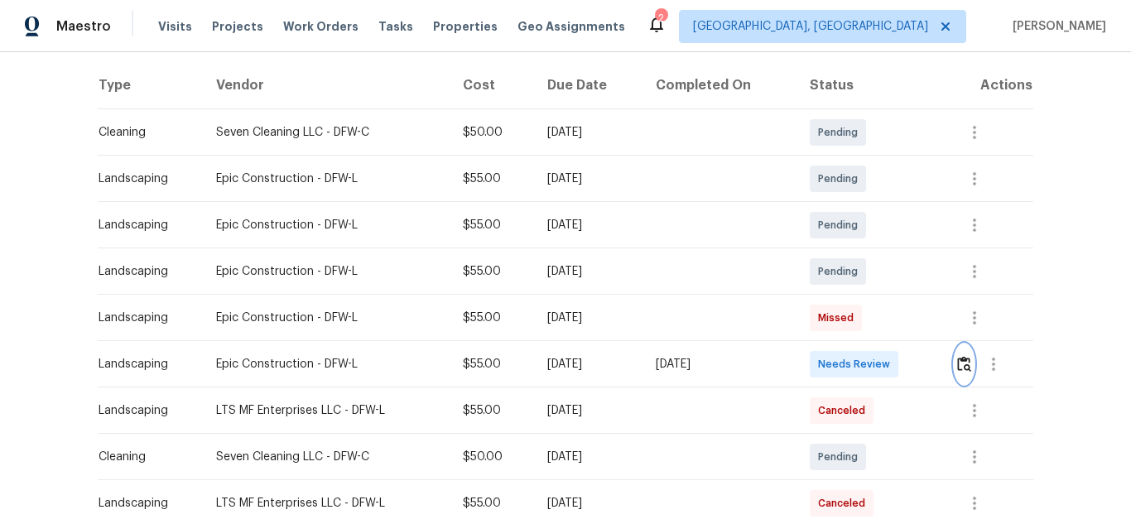
click at [955, 358] on button "button" at bounding box center [964, 365] width 19 height 40
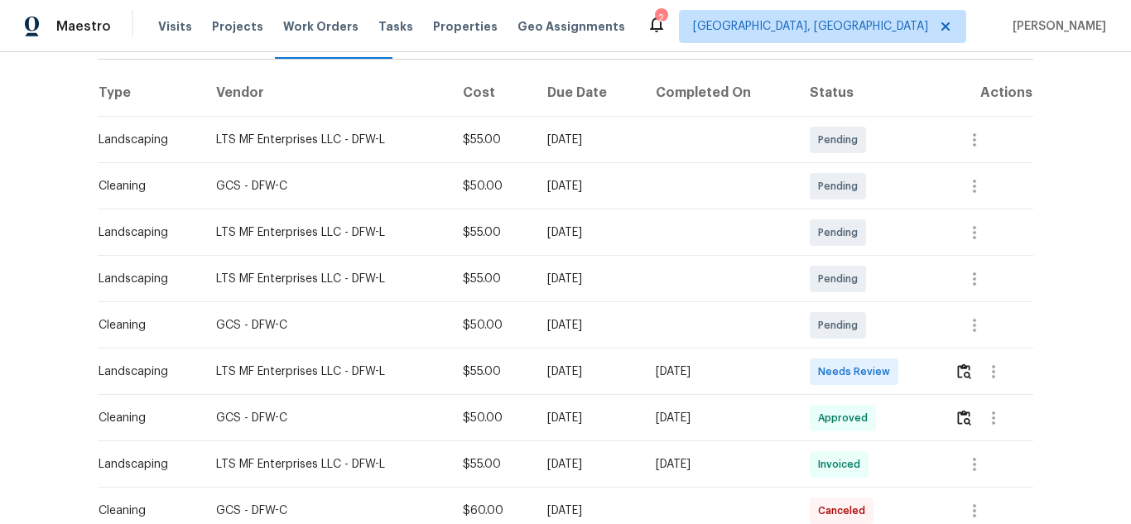
scroll to position [248, 0]
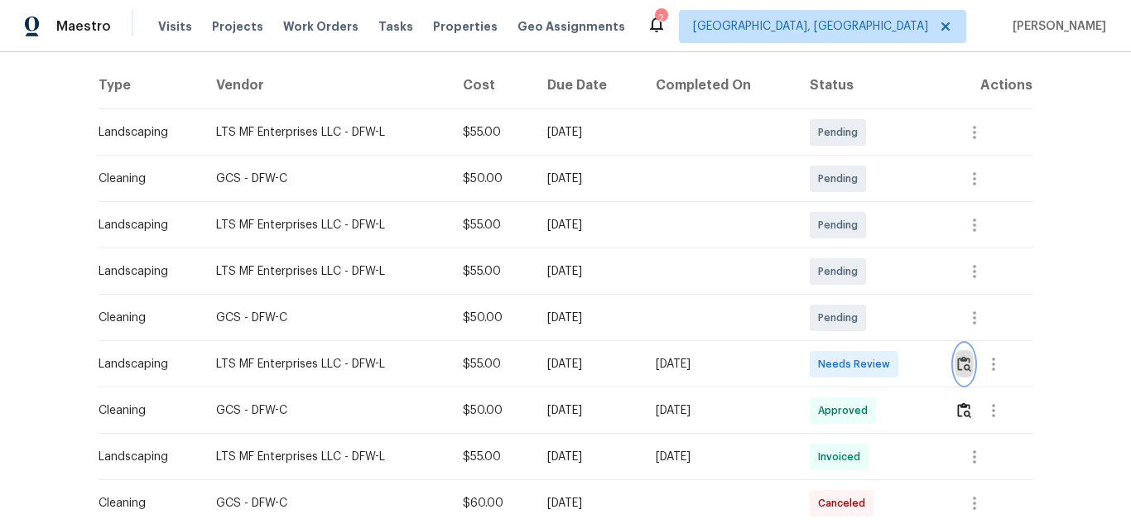
click at [964, 381] on button "button" at bounding box center [964, 365] width 19 height 40
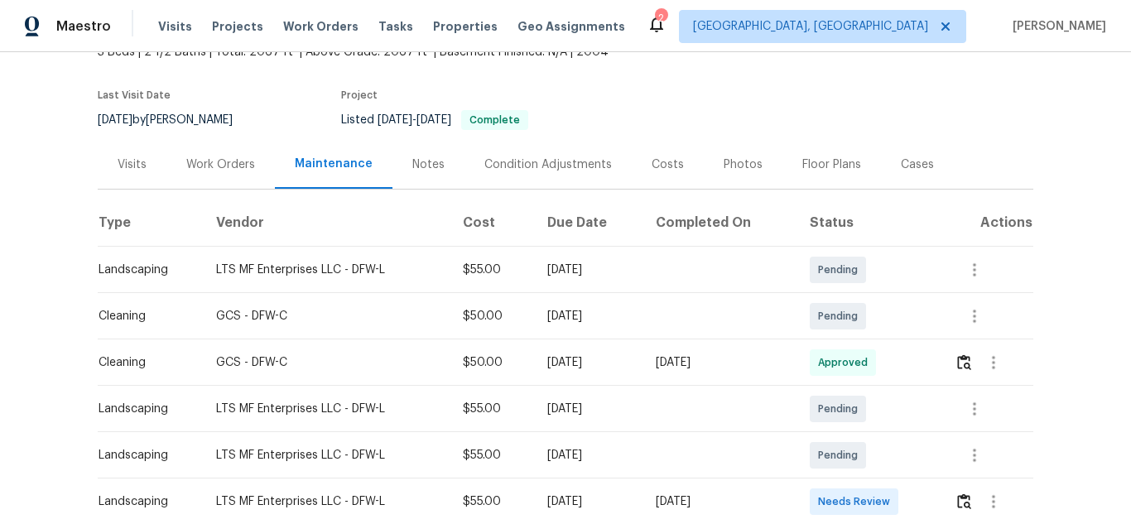
scroll to position [331, 0]
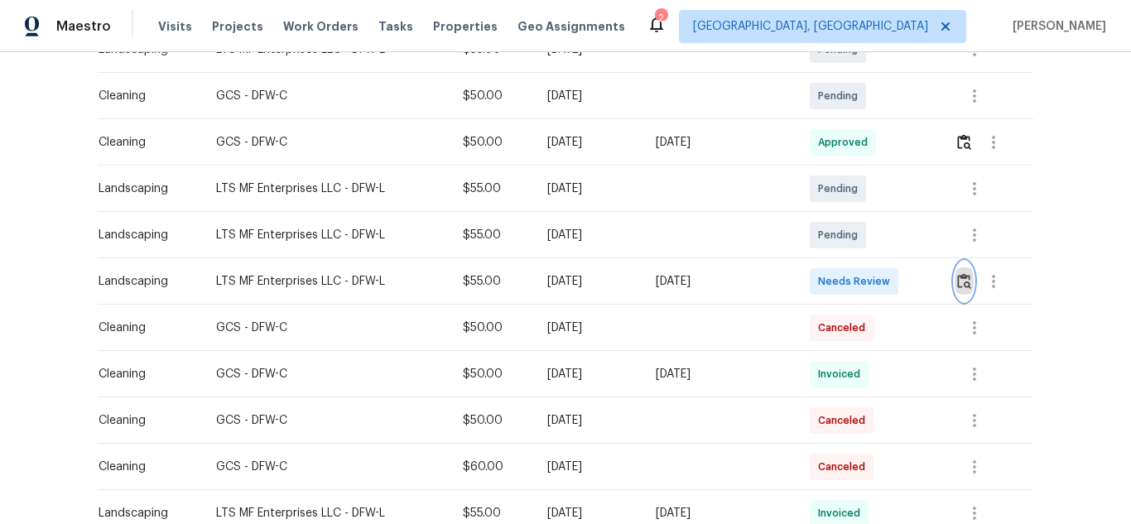
click at [962, 287] on img "button" at bounding box center [964, 281] width 14 height 16
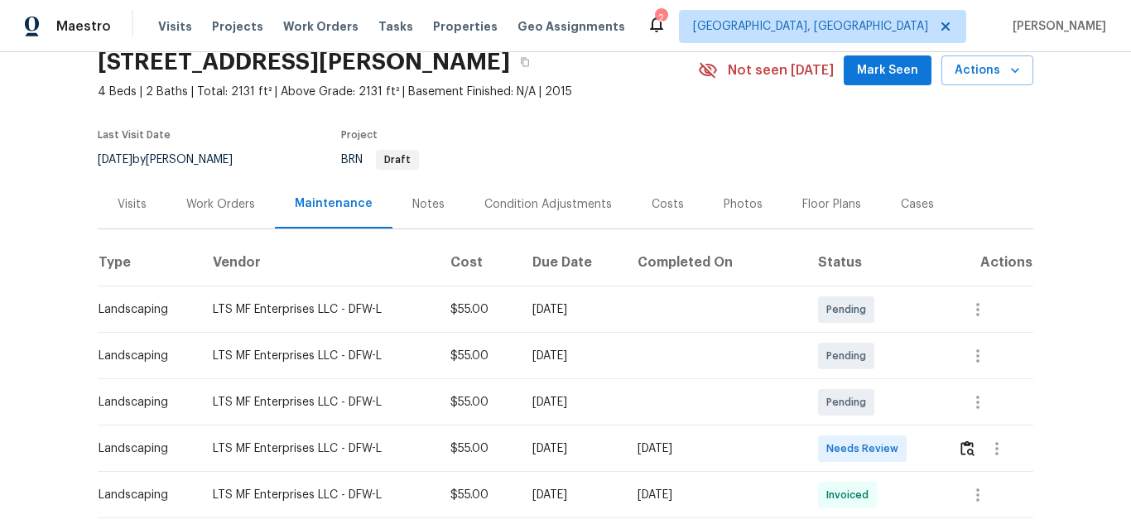
scroll to position [248, 0]
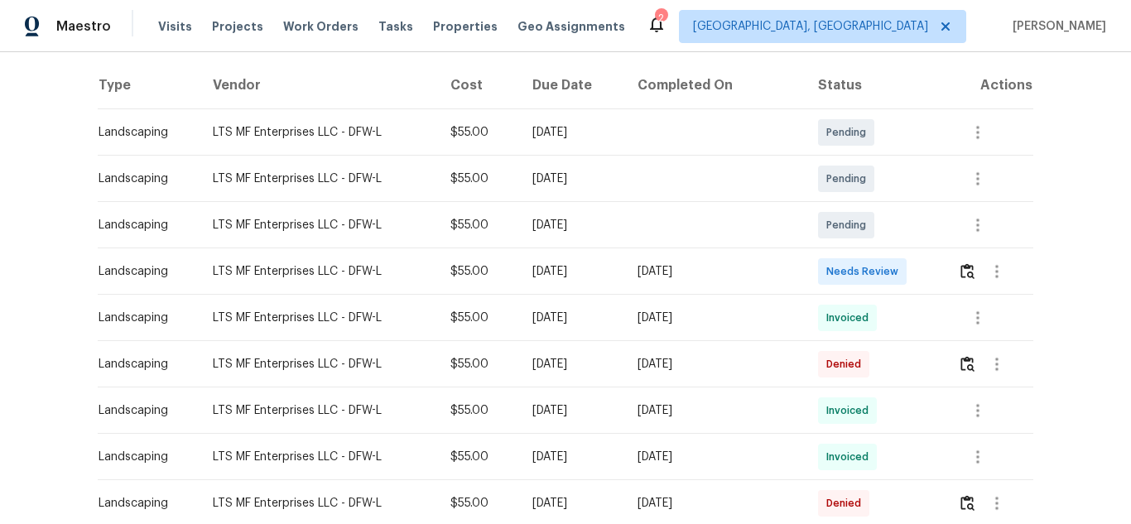
click at [970, 257] on div at bounding box center [995, 272] width 75 height 40
click at [967, 266] on img "button" at bounding box center [968, 271] width 14 height 16
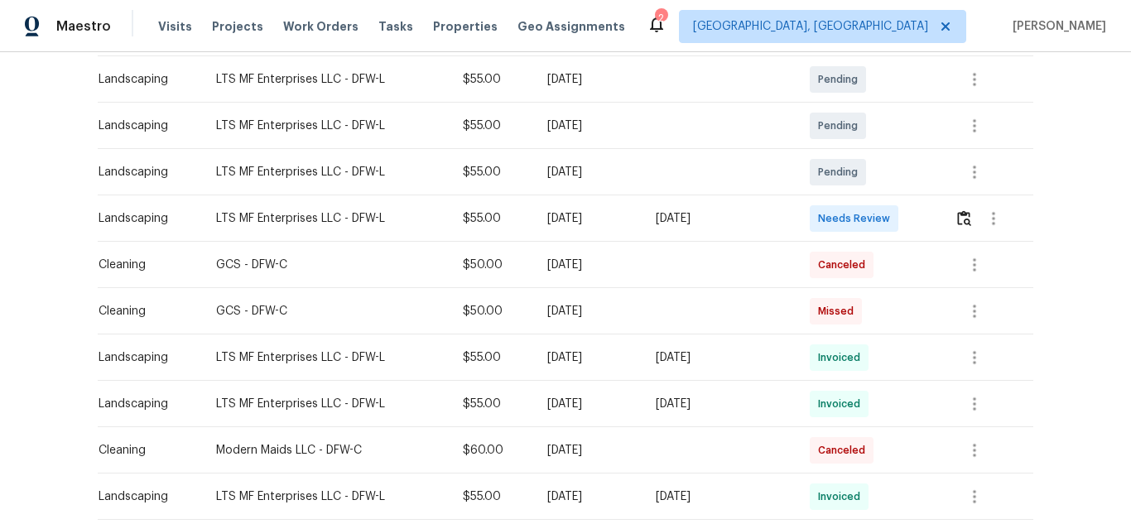
scroll to position [331, 0]
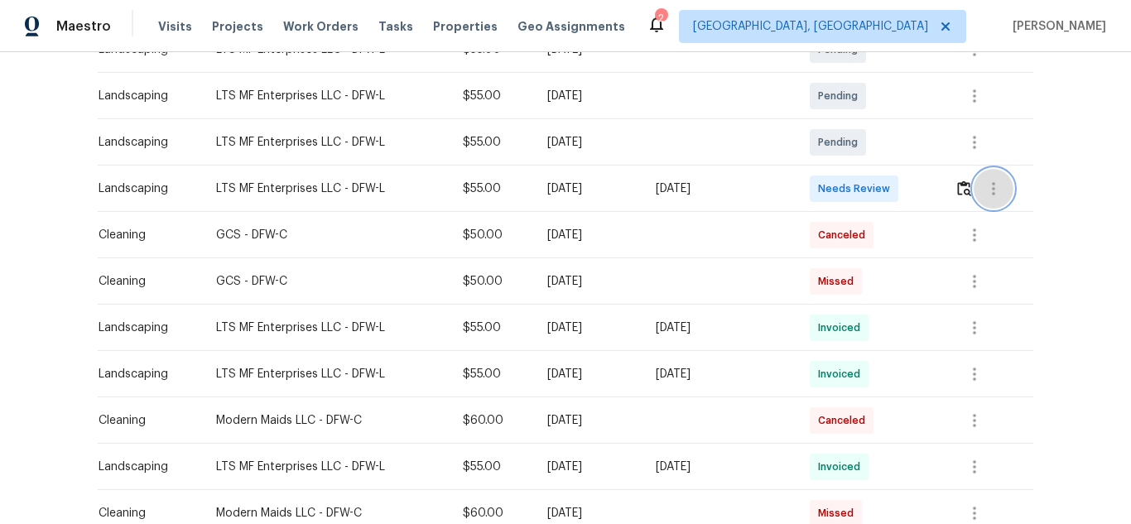
click at [974, 190] on button "button" at bounding box center [994, 189] width 40 height 40
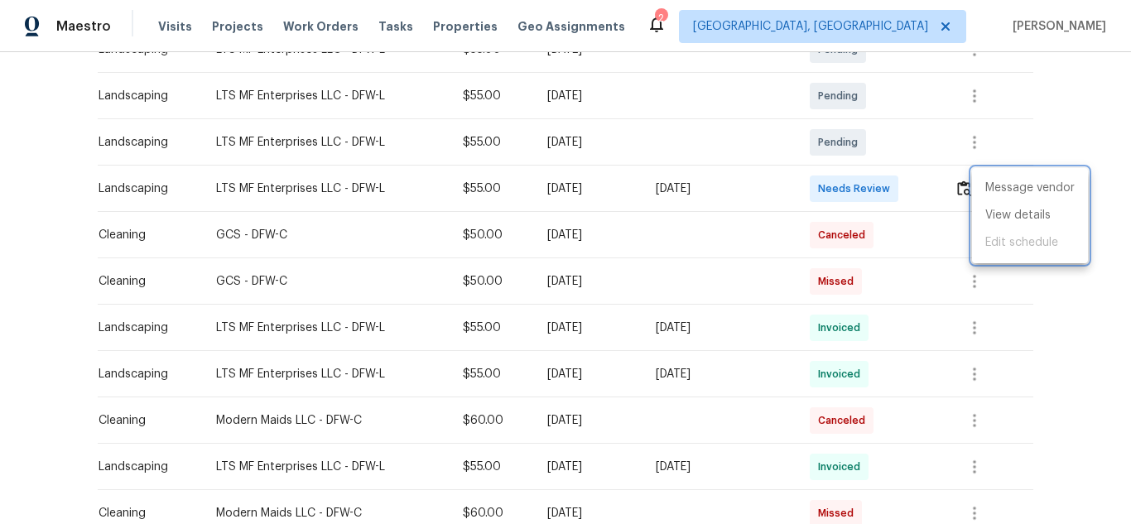
click at [963, 182] on div at bounding box center [565, 262] width 1131 height 524
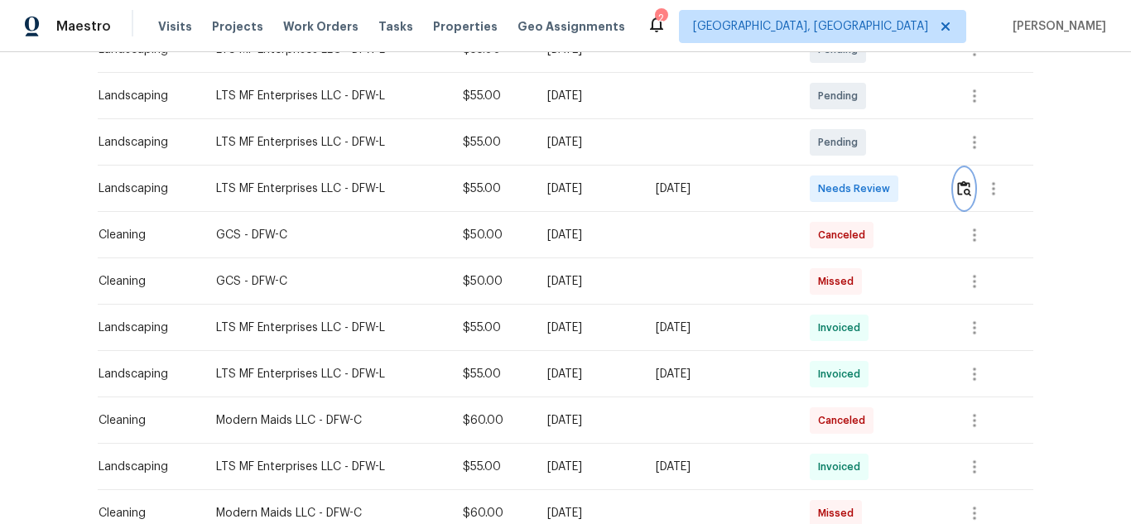
click at [964, 190] on img "button" at bounding box center [964, 189] width 14 height 16
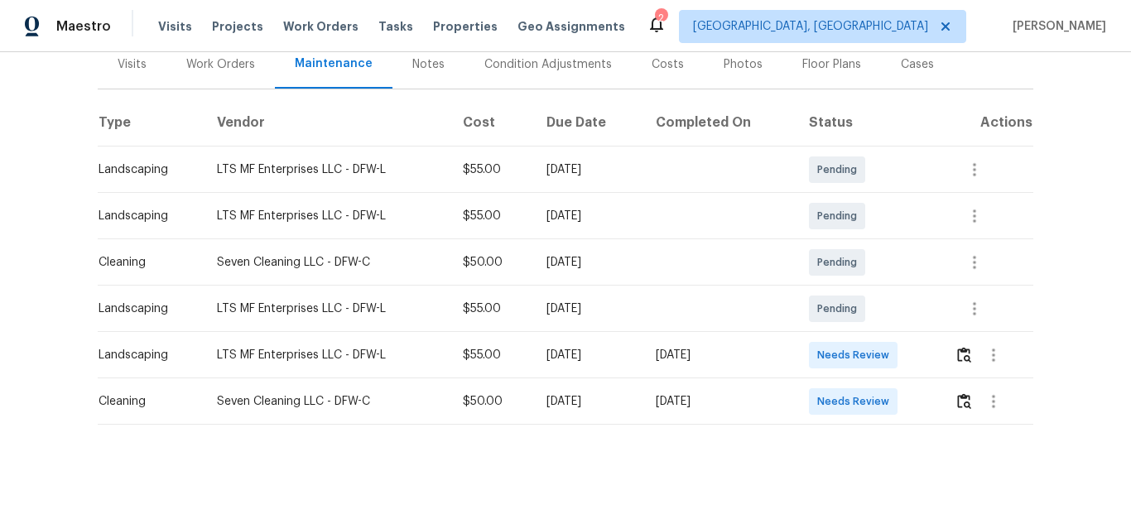
scroll to position [224, 0]
click at [957, 347] on img "button" at bounding box center [964, 355] width 14 height 16
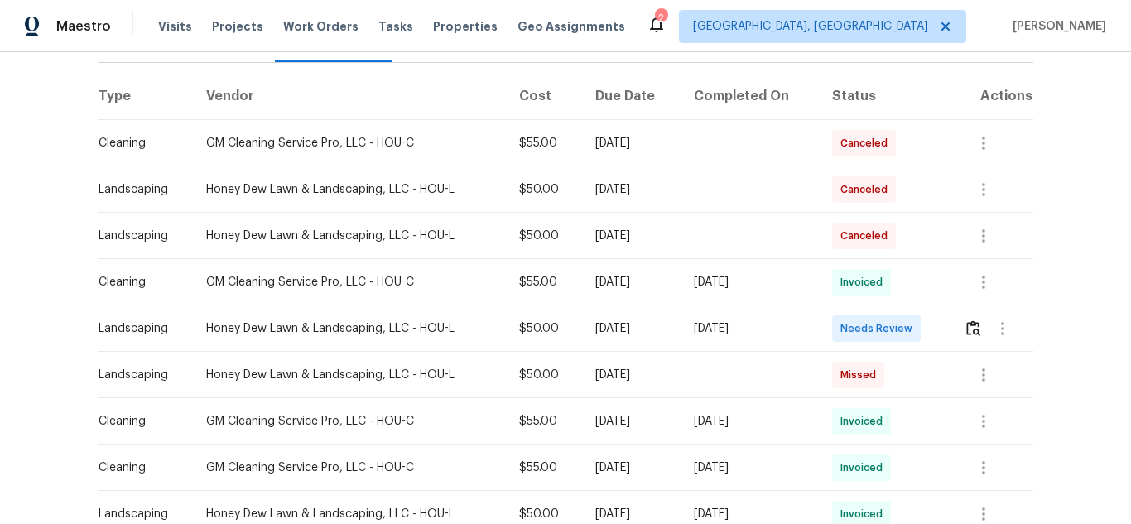
scroll to position [248, 0]
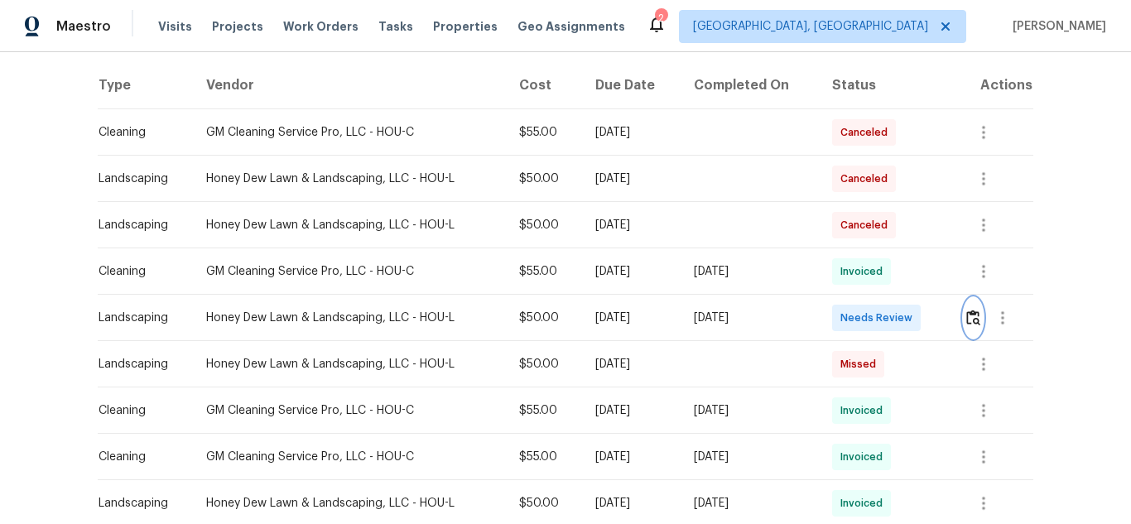
click at [967, 312] on img "button" at bounding box center [974, 318] width 14 height 16
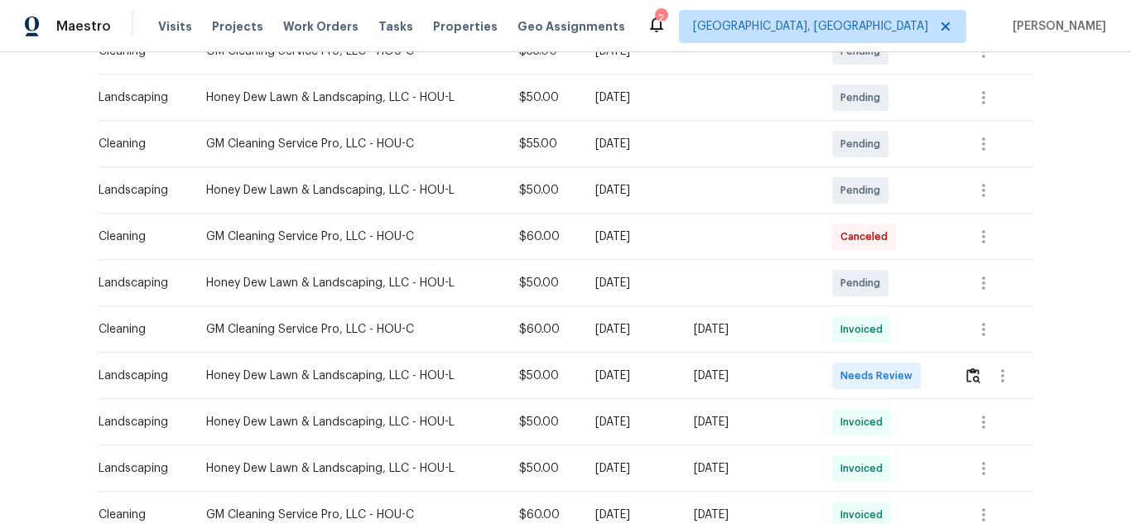
scroll to position [331, 0]
click at [974, 378] on img "button" at bounding box center [974, 374] width 14 height 16
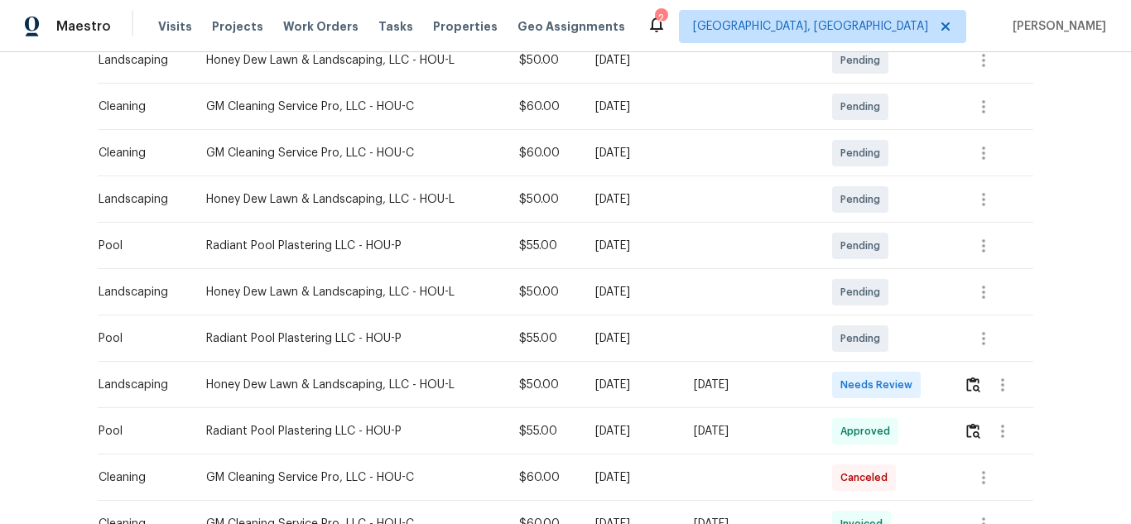
scroll to position [414, 0]
click at [967, 374] on button "button" at bounding box center [973, 384] width 19 height 40
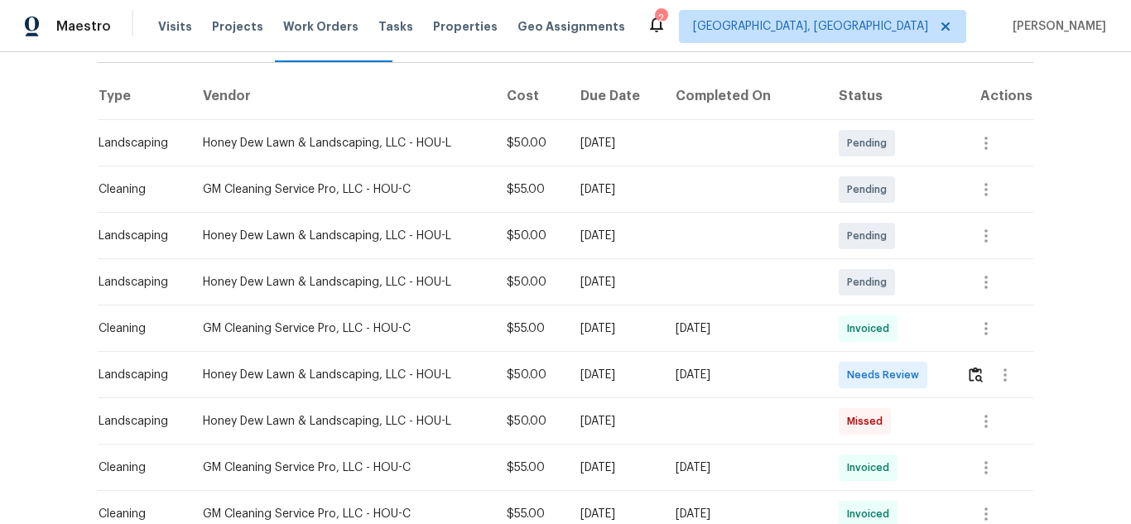
scroll to position [248, 0]
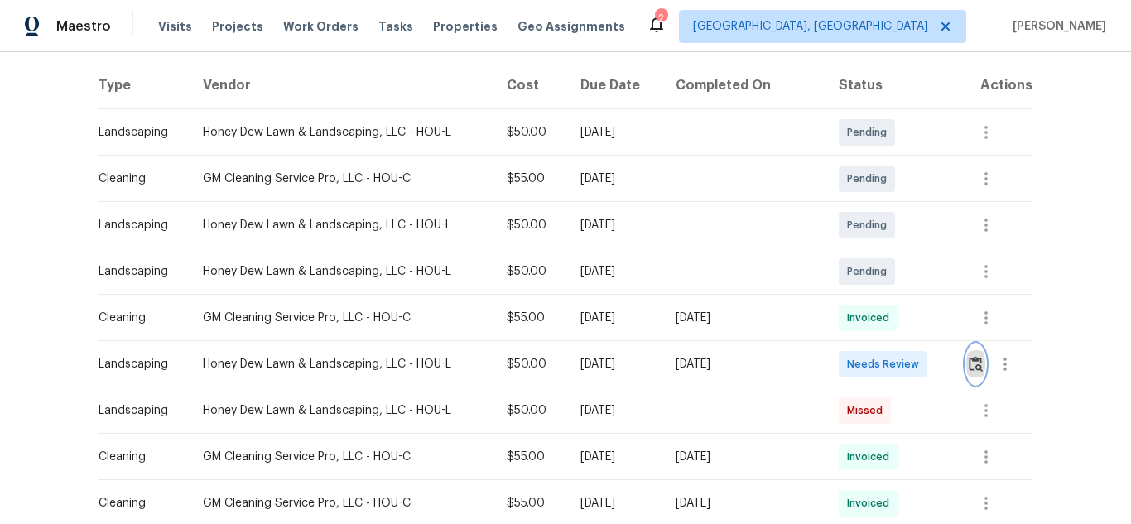
click at [976, 359] on img "button" at bounding box center [976, 364] width 14 height 16
